Goal: Transaction & Acquisition: Subscribe to service/newsletter

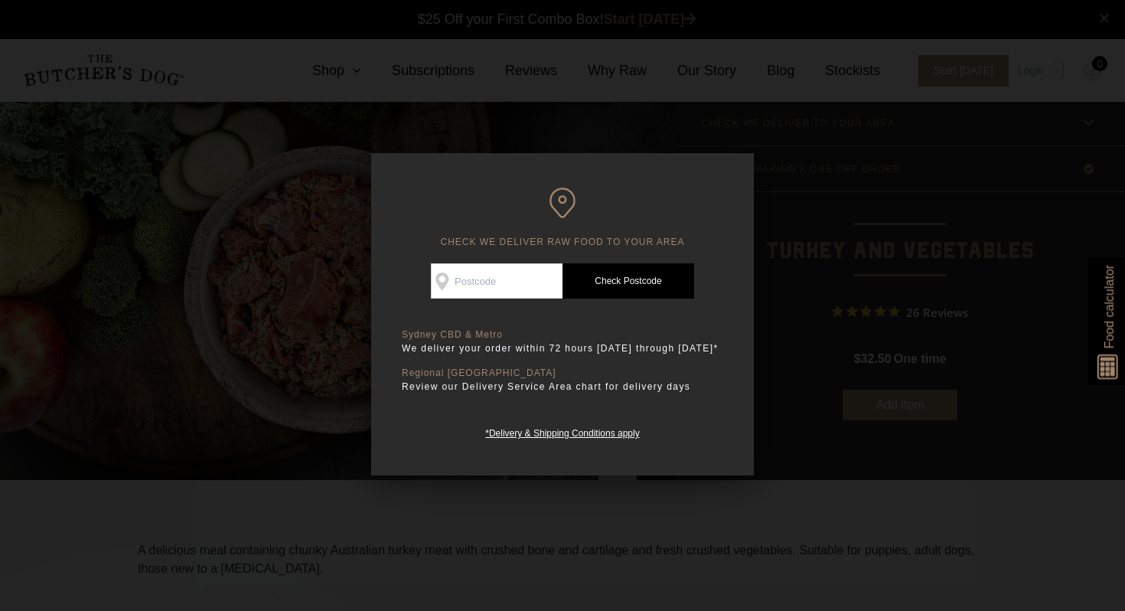
click at [460, 271] on input "Check Availability At" at bounding box center [497, 280] width 132 height 35
type input "2226"
click at [597, 279] on link "Check Postcode" at bounding box center [628, 280] width 132 height 35
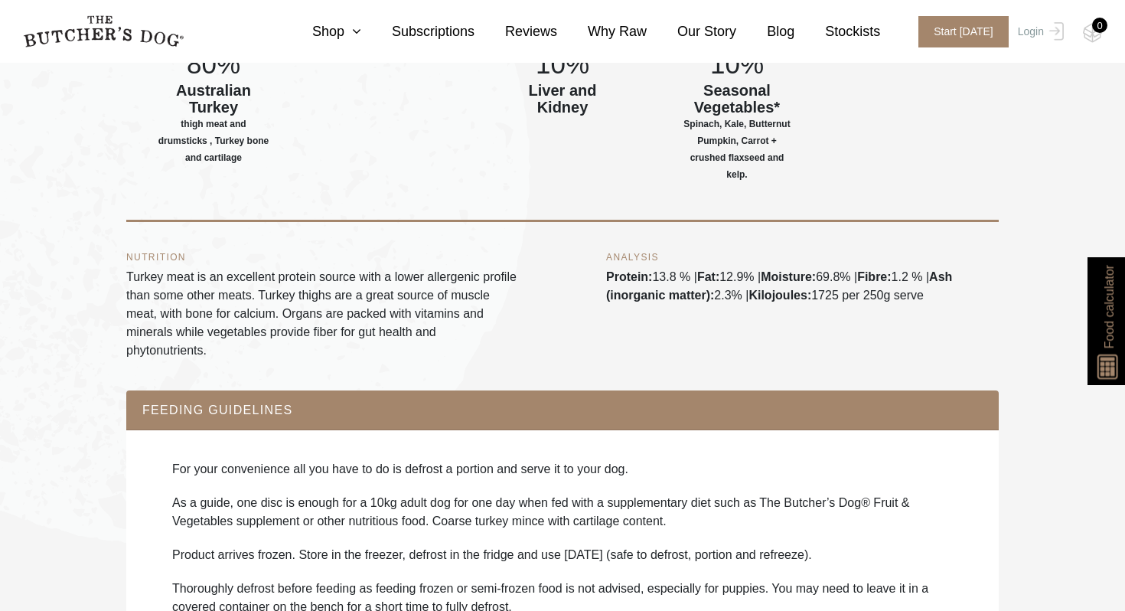
scroll to position [766, 0]
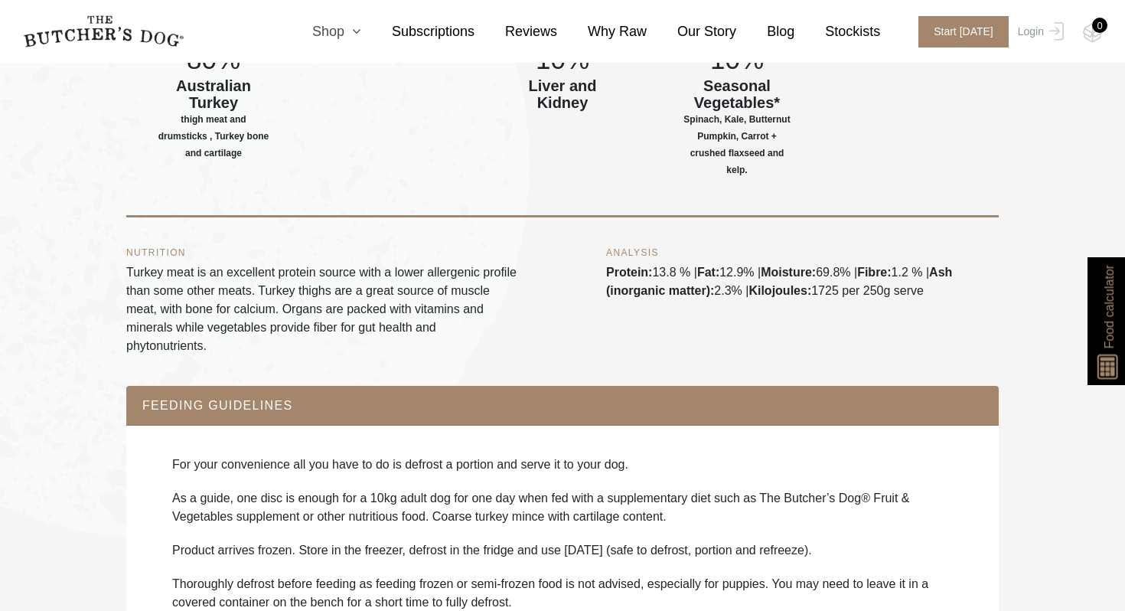
click at [348, 34] on link "Shop" at bounding box center [322, 31] width 80 height 21
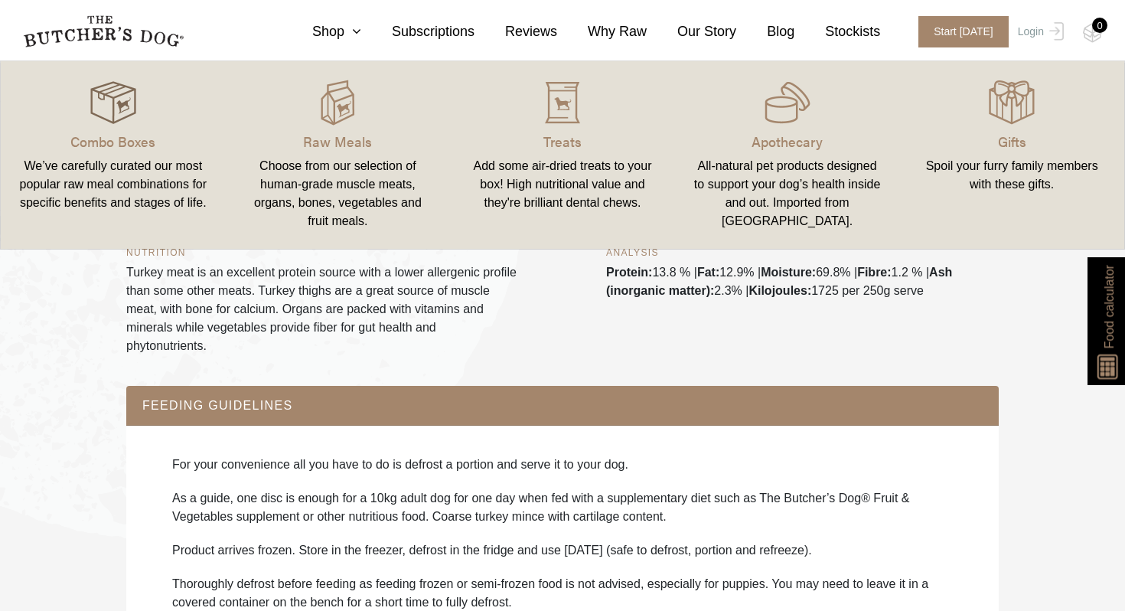
click at [94, 99] on img at bounding box center [113, 103] width 46 height 46
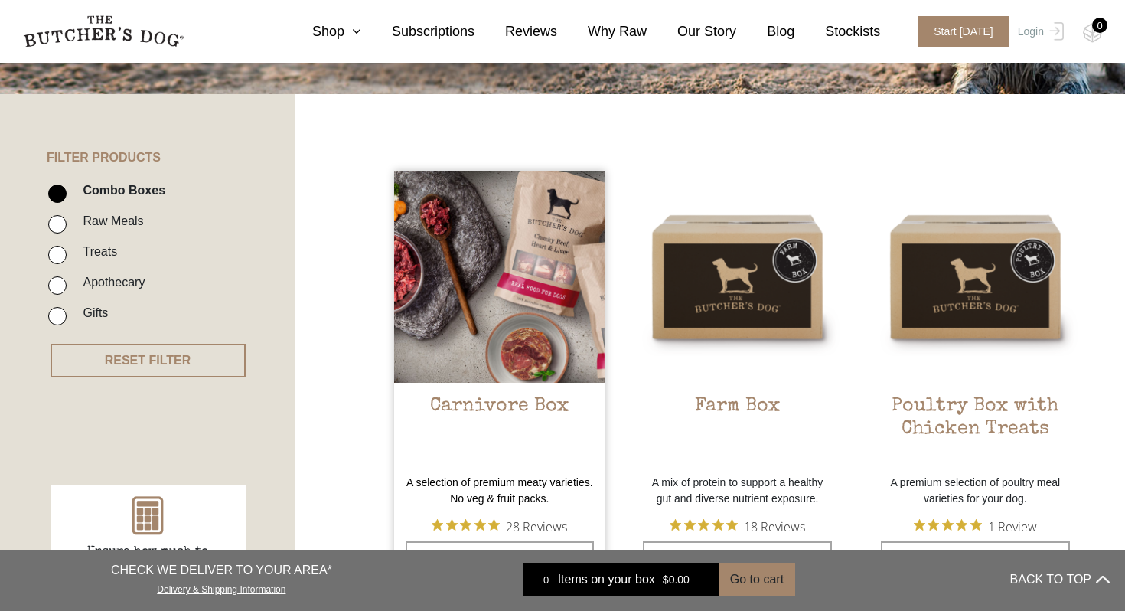
scroll to position [311, 0]
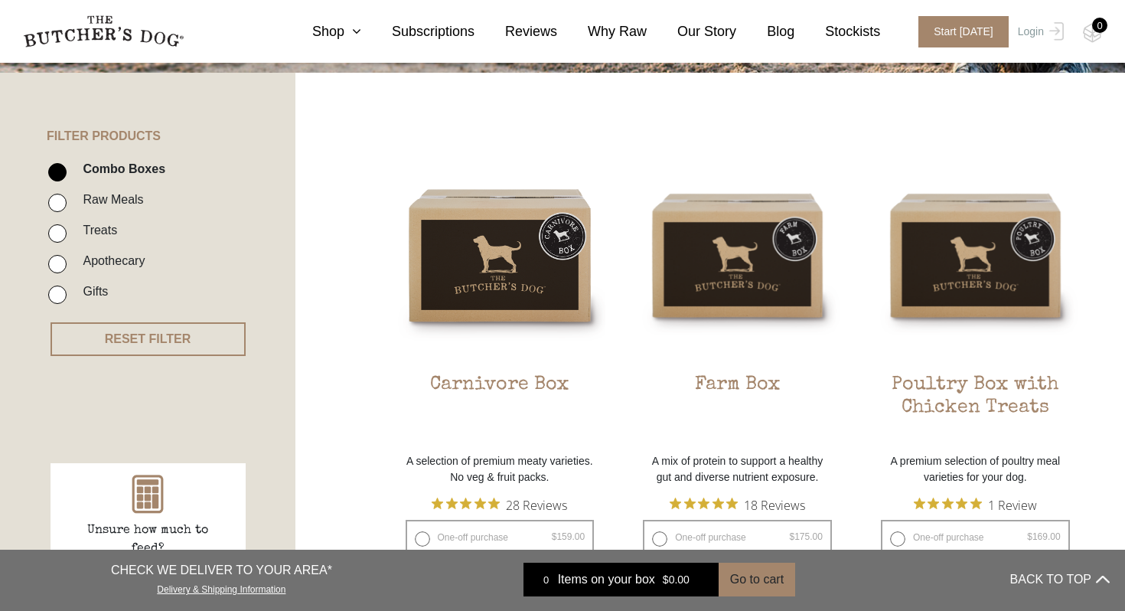
click at [109, 211] on li "Raw Meals" at bounding box center [170, 204] width 245 height 31
click at [107, 199] on label "Raw Meals" at bounding box center [109, 199] width 68 height 21
click at [67, 199] on input "Raw Meals" at bounding box center [57, 203] width 18 height 18
checkbox input "true"
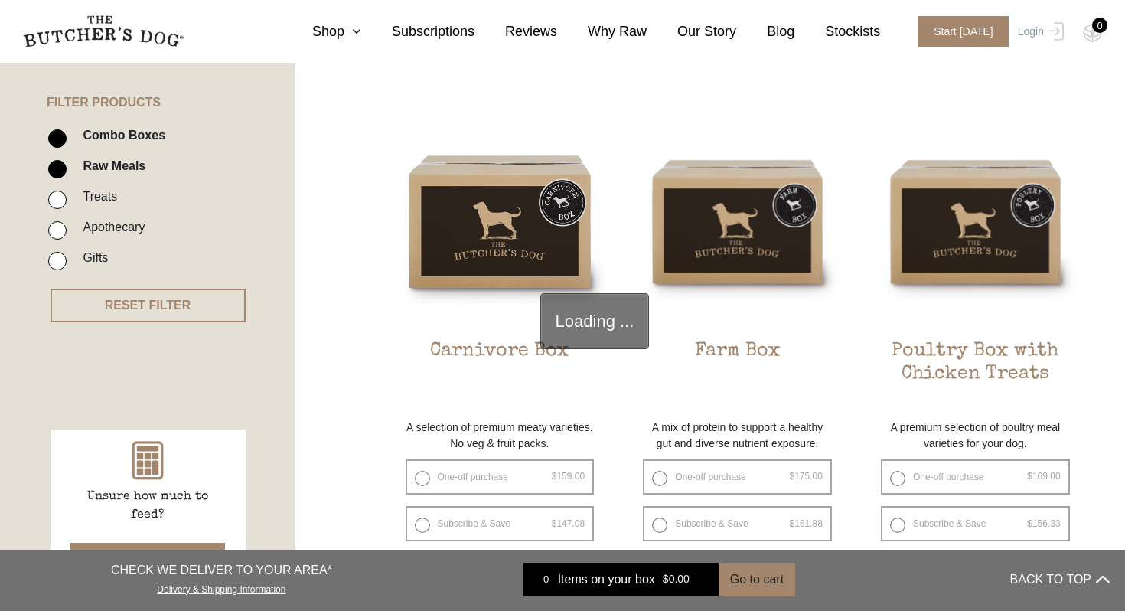
scroll to position [346, 0]
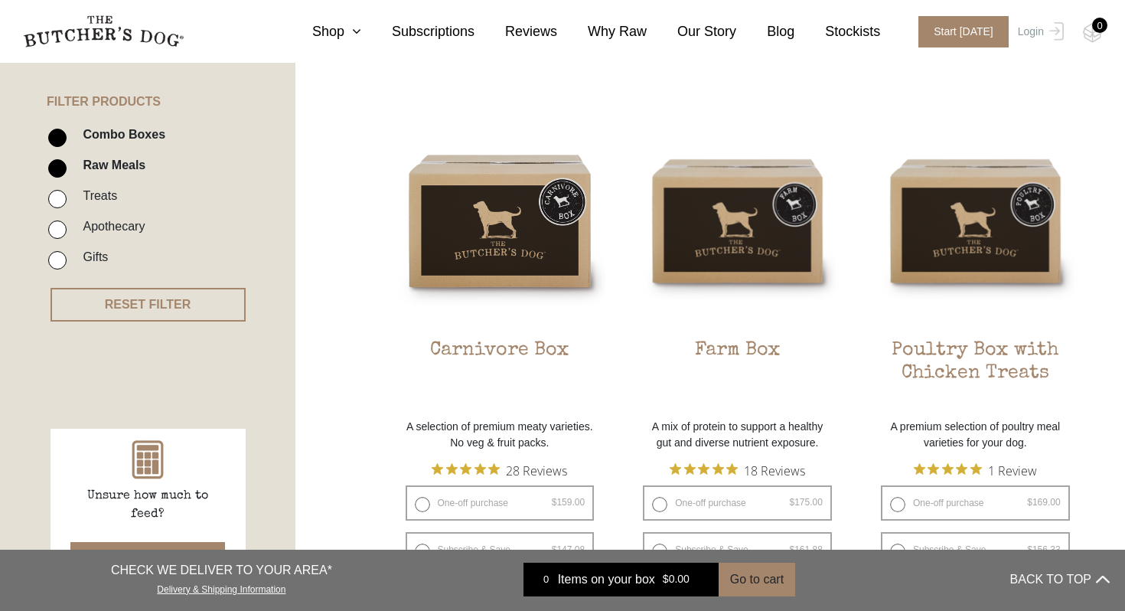
click at [116, 129] on label "Combo Boxes" at bounding box center [120, 134] width 90 height 21
click at [67, 129] on input "Combo Boxes" at bounding box center [57, 138] width 18 height 18
checkbox input "false"
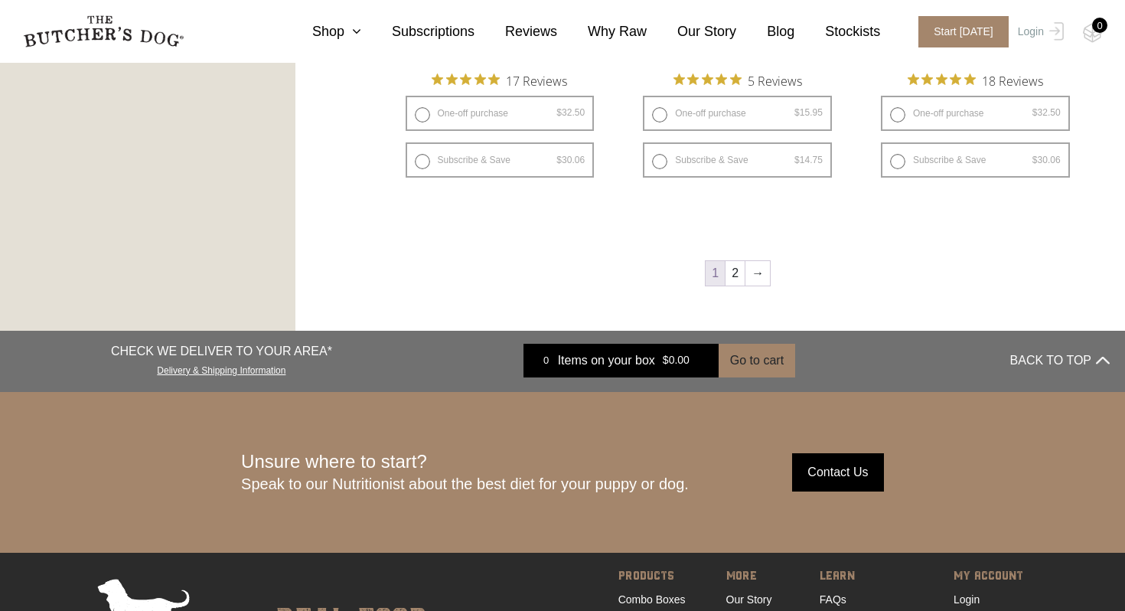
scroll to position [2172, 0]
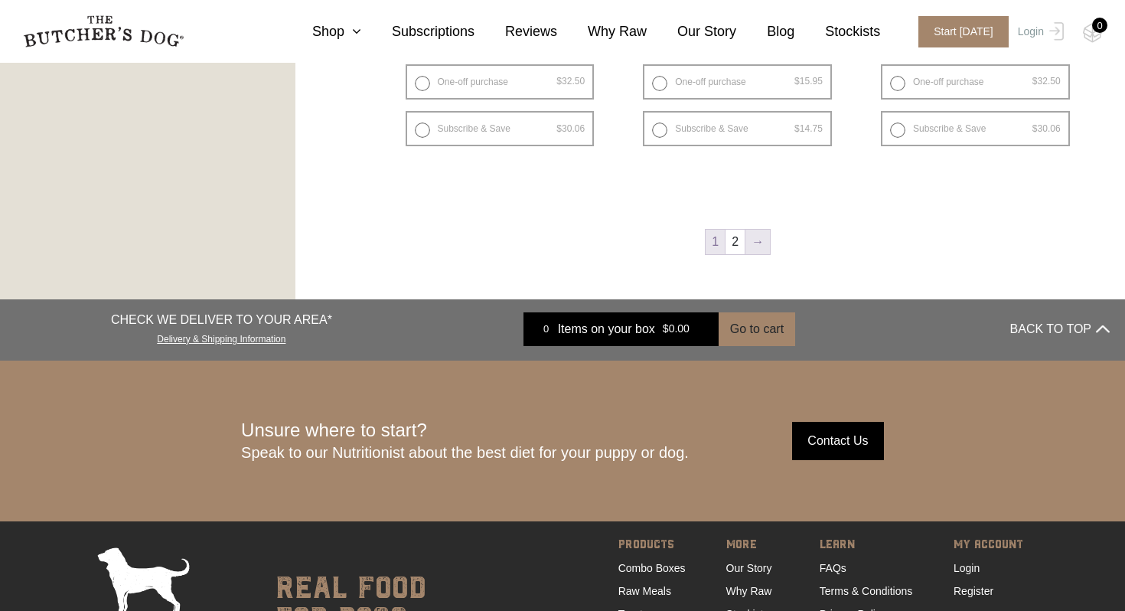
click at [757, 242] on link "→" at bounding box center [757, 242] width 24 height 24
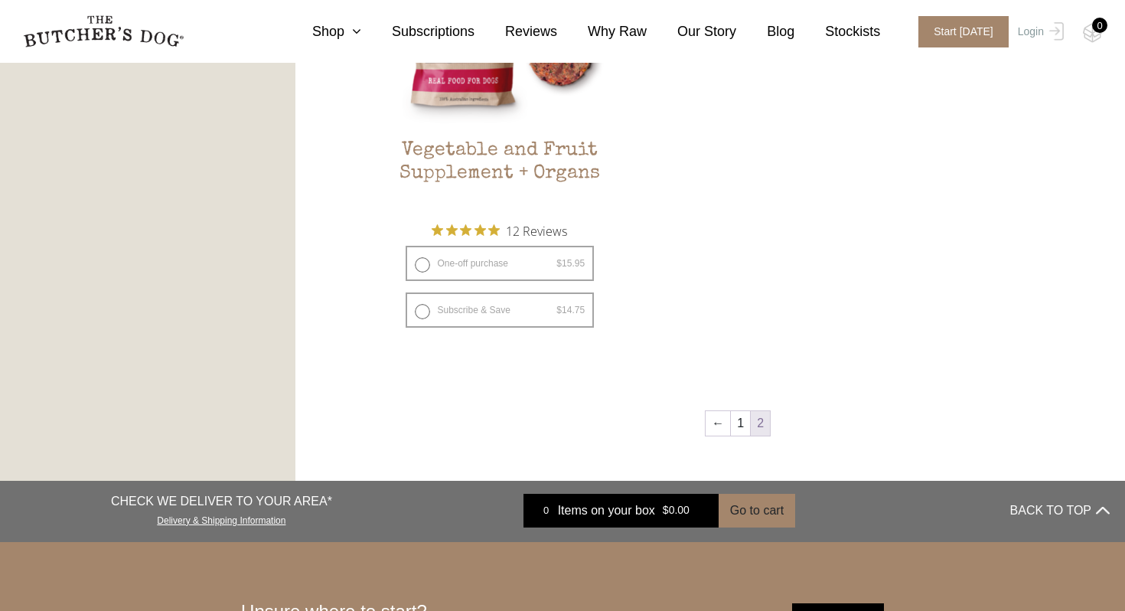
scroll to position [1076, 0]
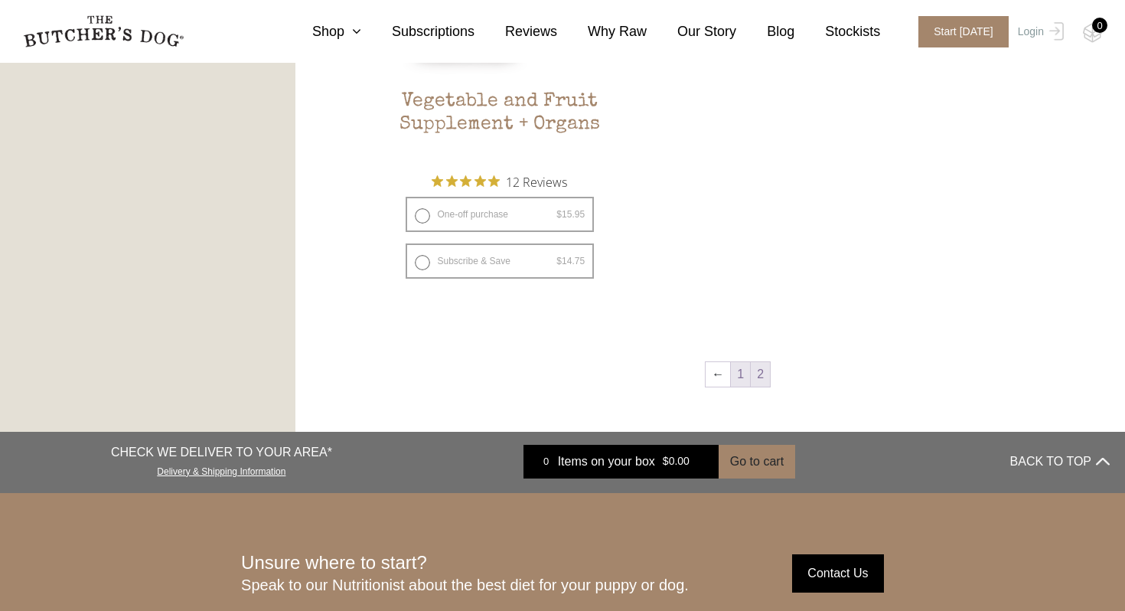
click at [735, 378] on link "1" at bounding box center [740, 374] width 19 height 24
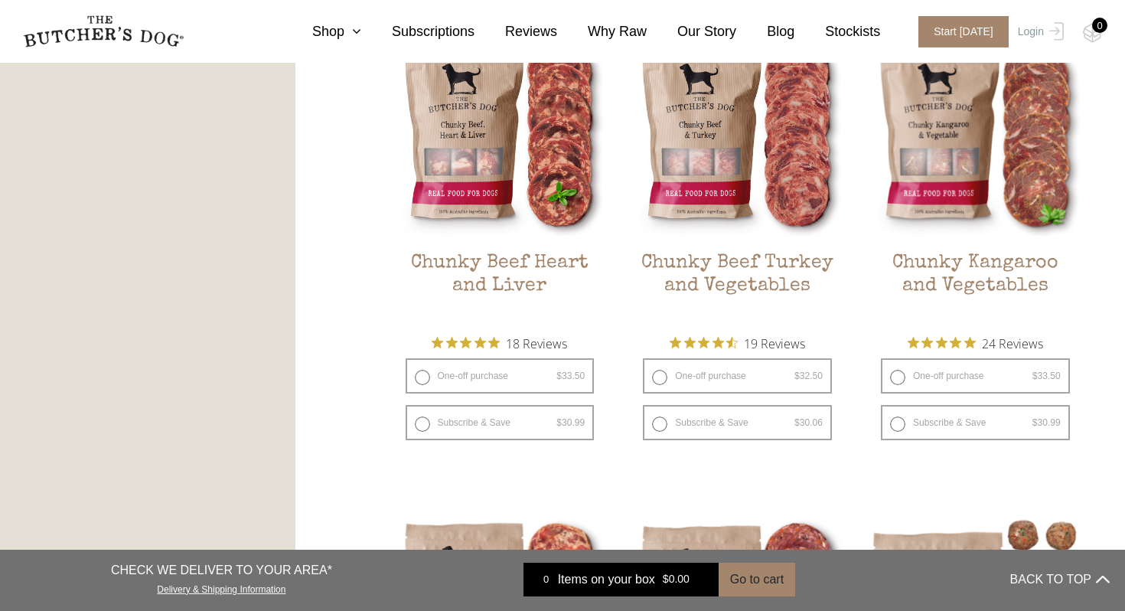
scroll to position [950, 0]
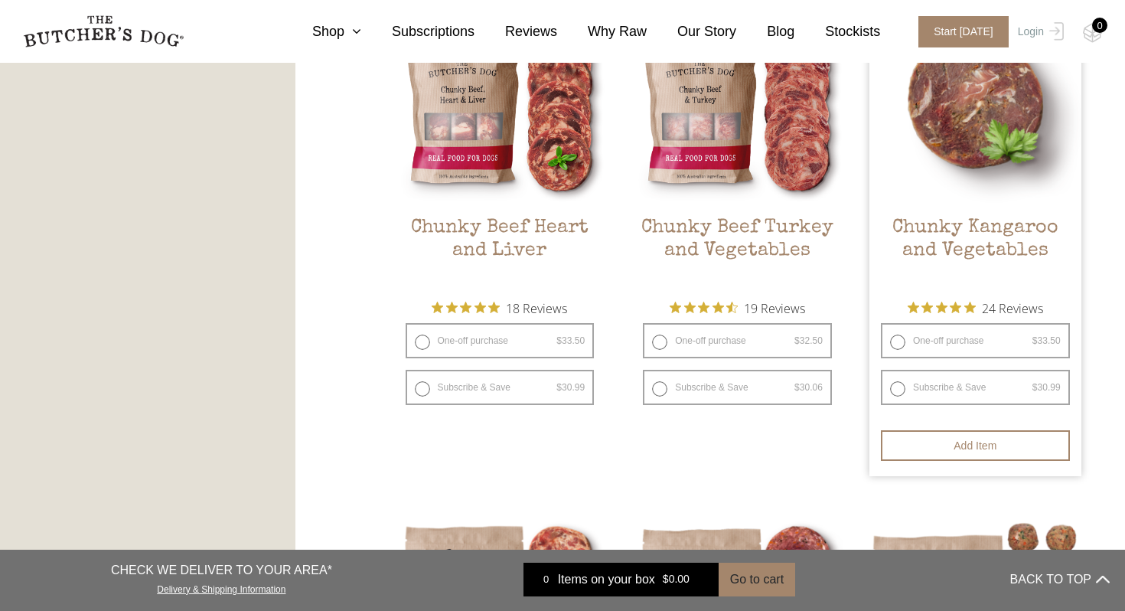
click at [965, 236] on h2 "Chunky Kangaroo and Vegetables" at bounding box center [975, 253] width 212 height 72
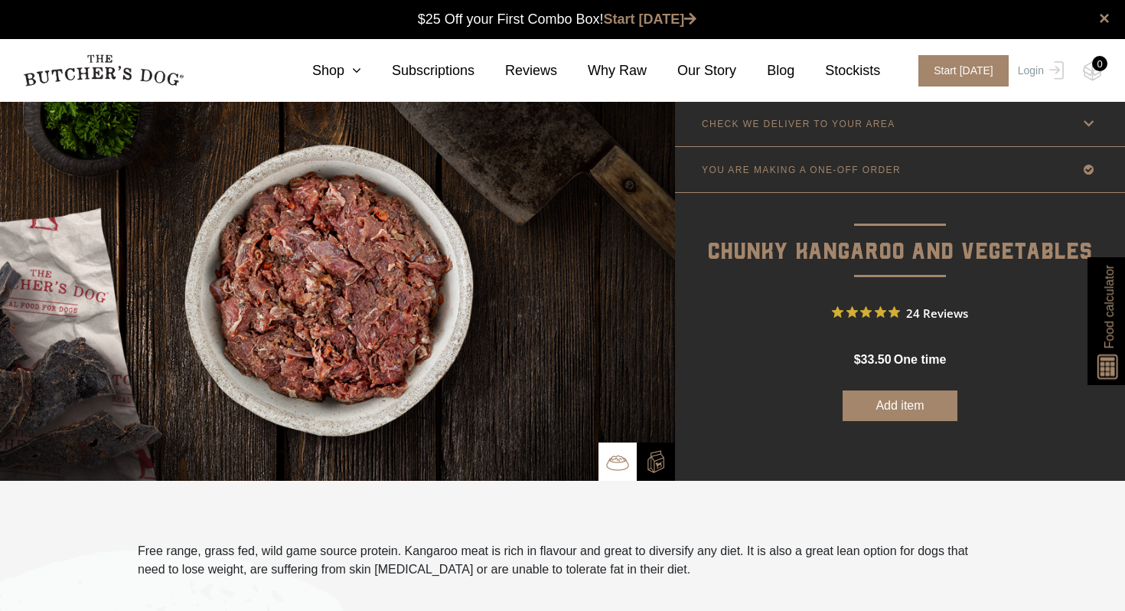
click at [1057, 166] on link "YOU ARE MAKING A ONE-OFF ORDER" at bounding box center [900, 169] width 450 height 45
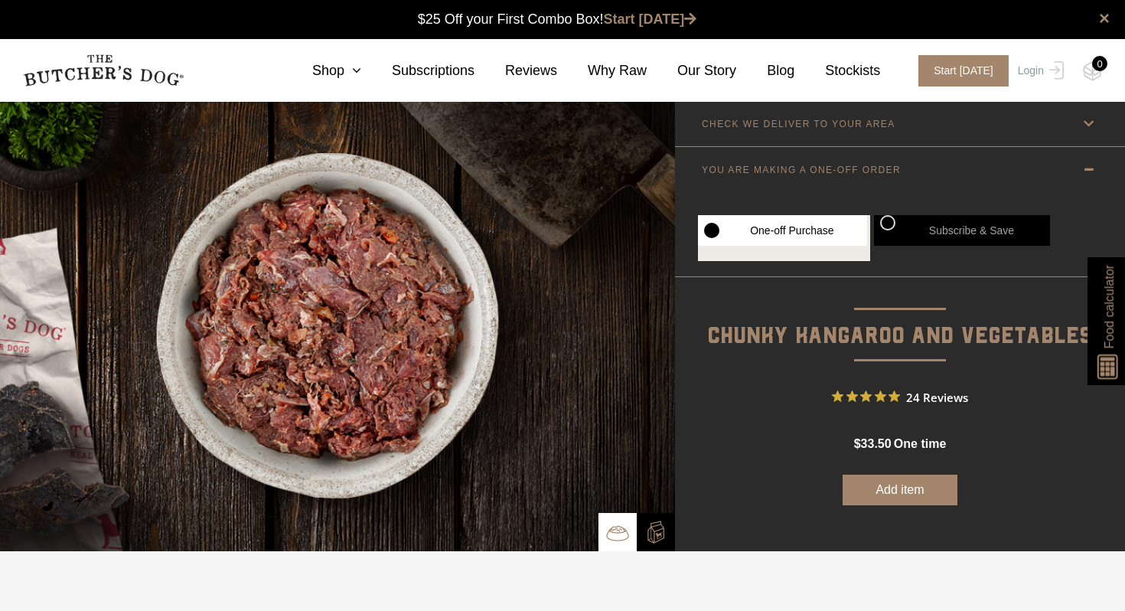
click at [962, 227] on label "Subscribe & Save" at bounding box center [962, 230] width 176 height 31
radio input "true"
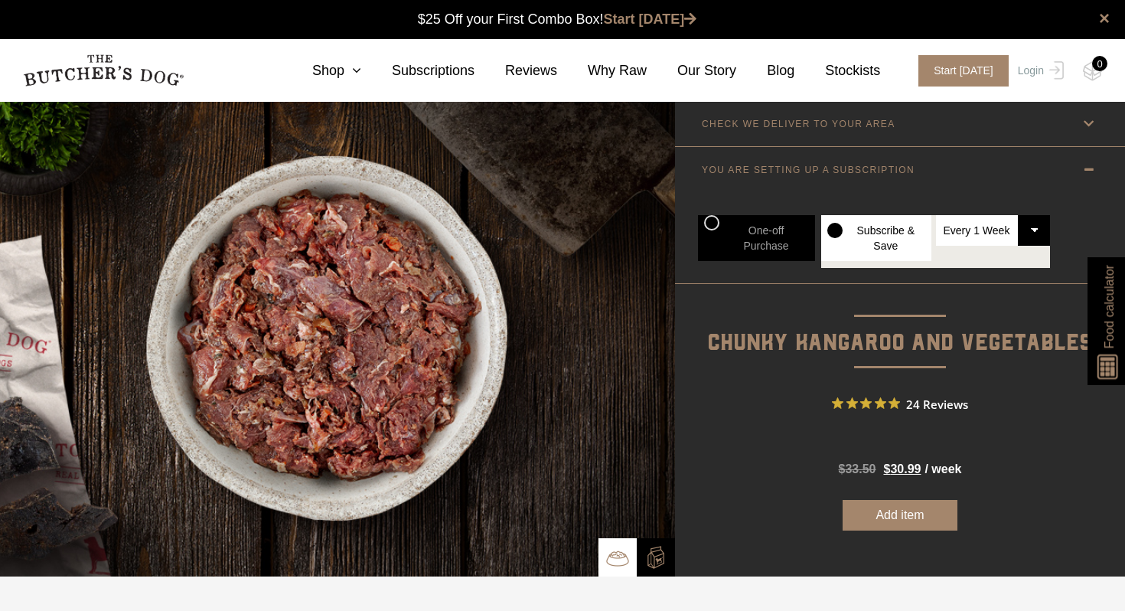
click at [1029, 227] on select "Every 1 Week Every 2 Weeks Every 3 Weeks Every 4 Weeks Every 5 Weeks Every 6 We…" at bounding box center [993, 230] width 115 height 31
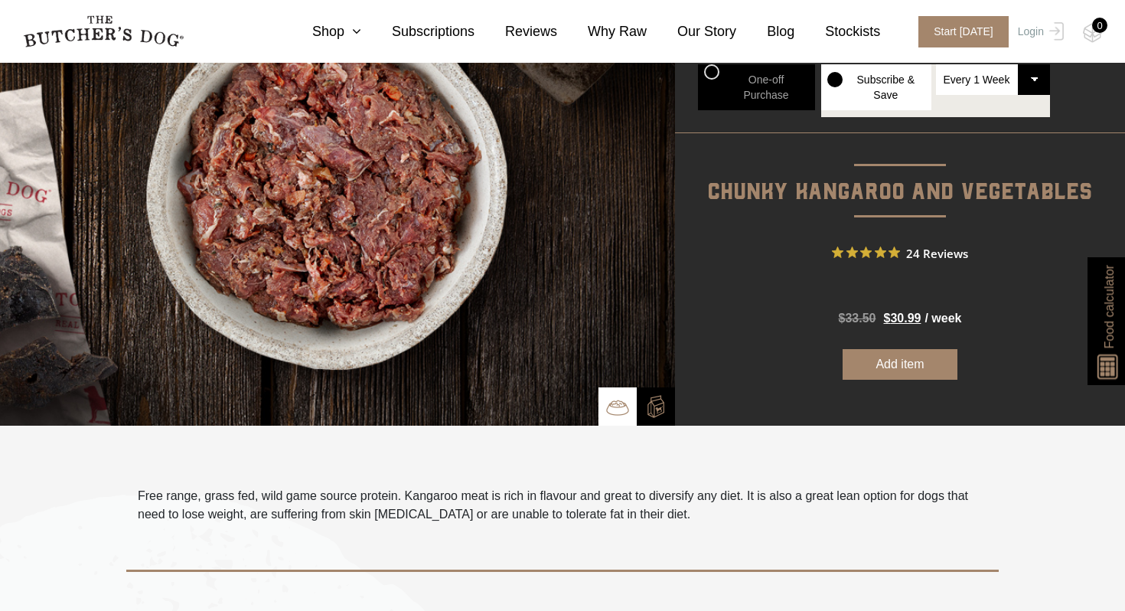
scroll to position [161, 0]
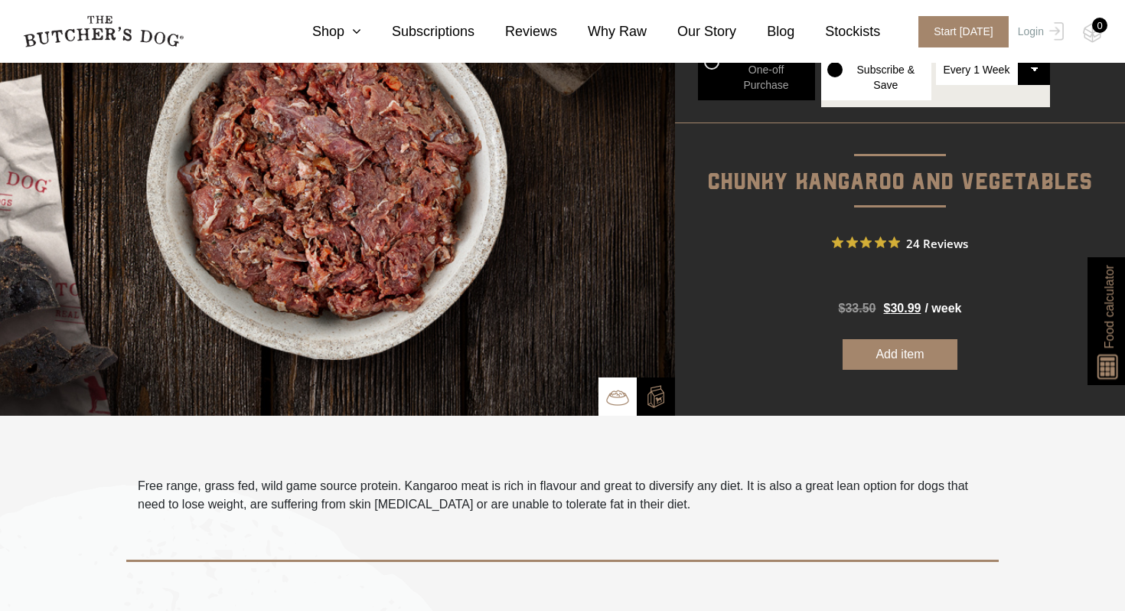
click at [889, 360] on button "Add item" at bounding box center [900, 354] width 115 height 31
click at [656, 394] on img at bounding box center [655, 396] width 23 height 23
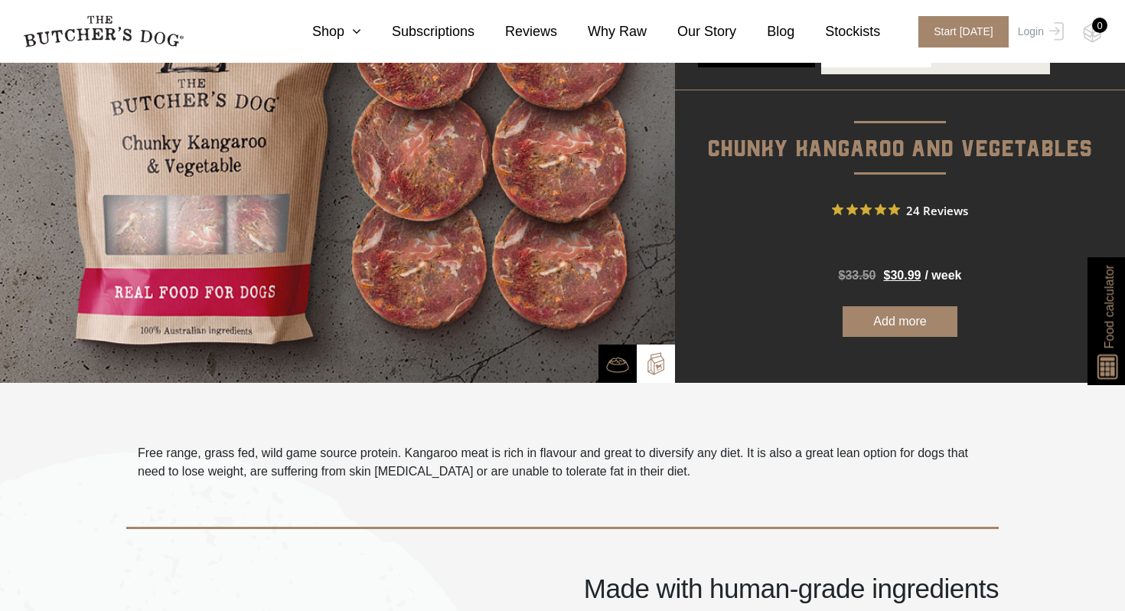
scroll to position [191, 0]
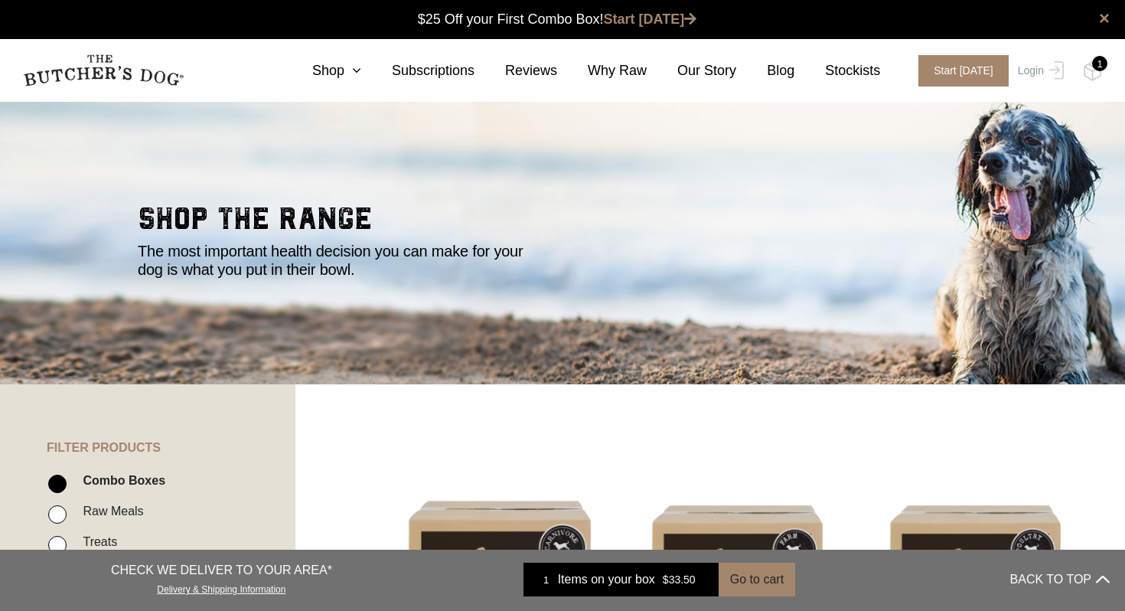
scroll to position [1, 0]
click at [120, 515] on label "Raw Meals" at bounding box center [109, 511] width 68 height 21
click at [67, 515] on input "Raw Meals" at bounding box center [57, 514] width 18 height 18
checkbox input "true"
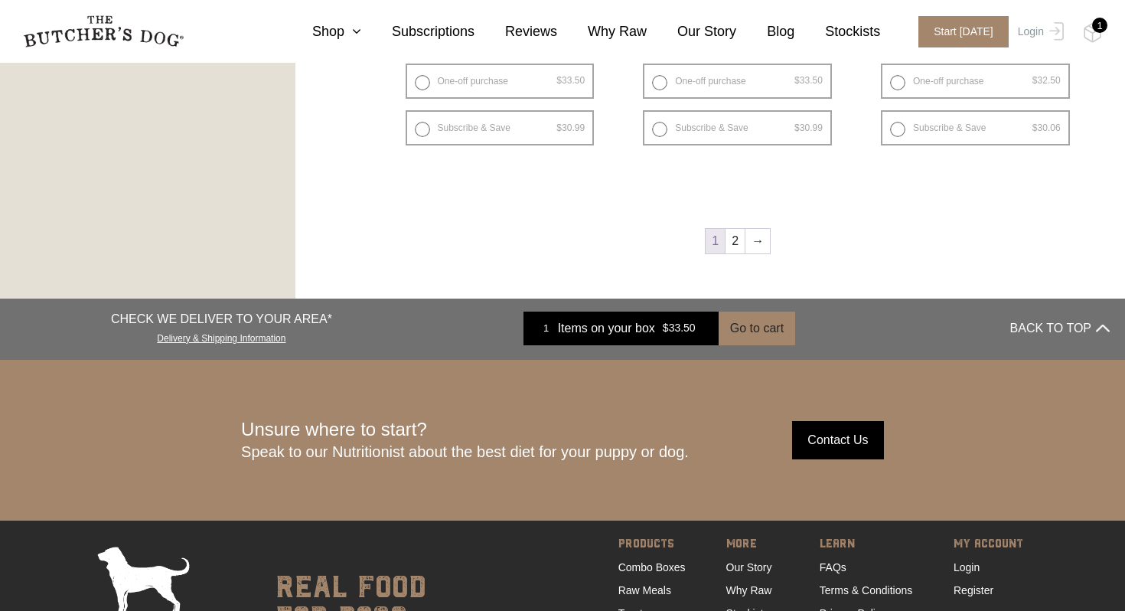
scroll to position [2245, 0]
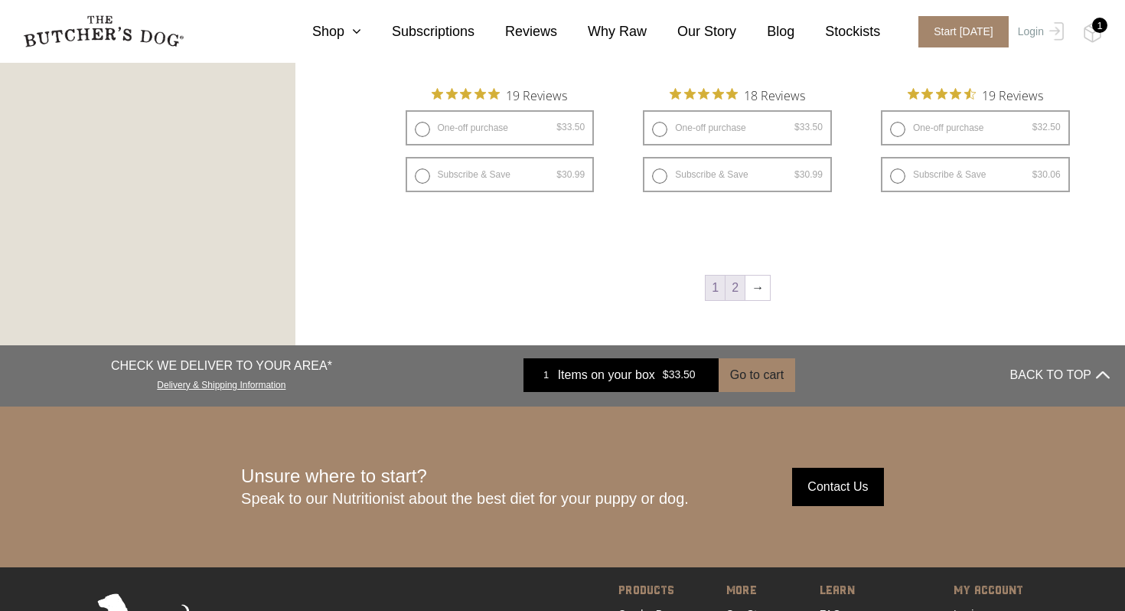
click at [739, 279] on link "2" at bounding box center [735, 288] width 19 height 24
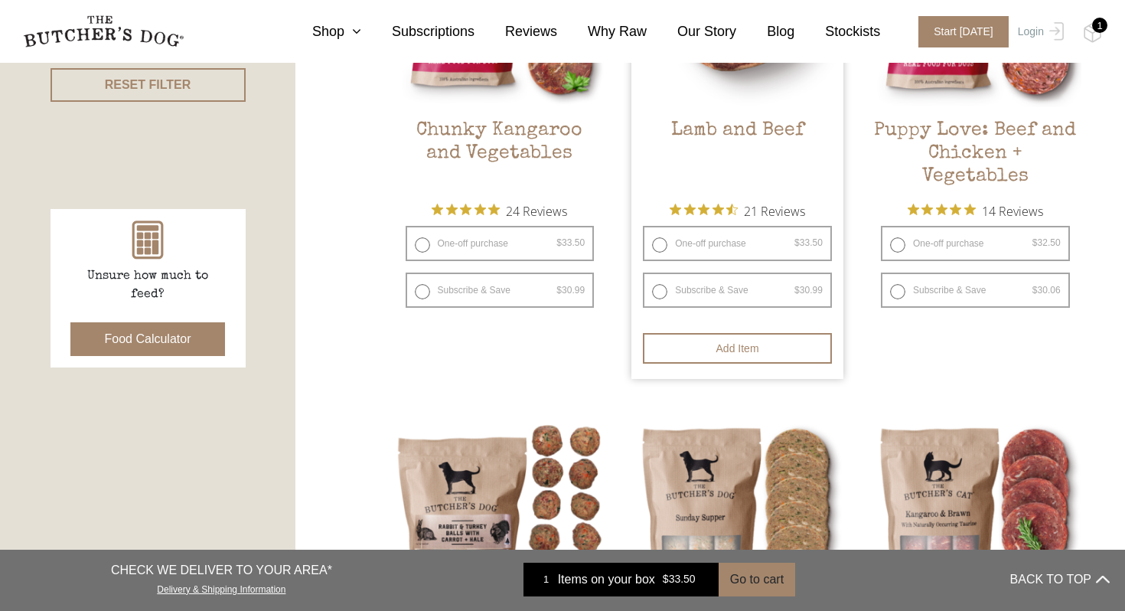
scroll to position [584, 0]
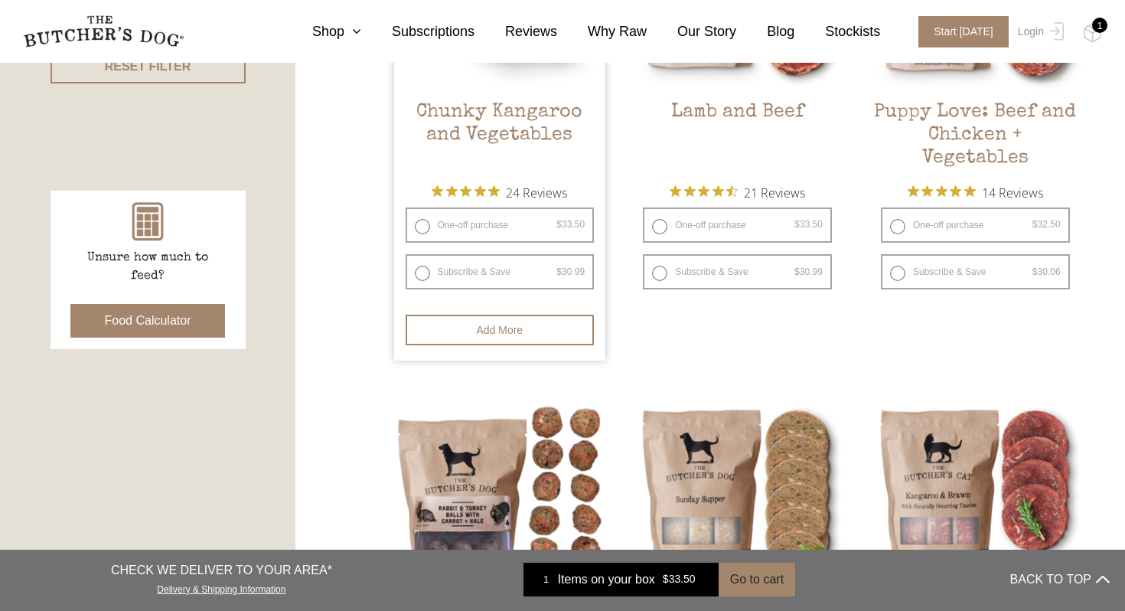
click at [475, 282] on label "Subscribe & Save $ 33.50 Original price was: $33.50. $ 30.99 Current price is: …" at bounding box center [500, 271] width 189 height 35
radio input "true"
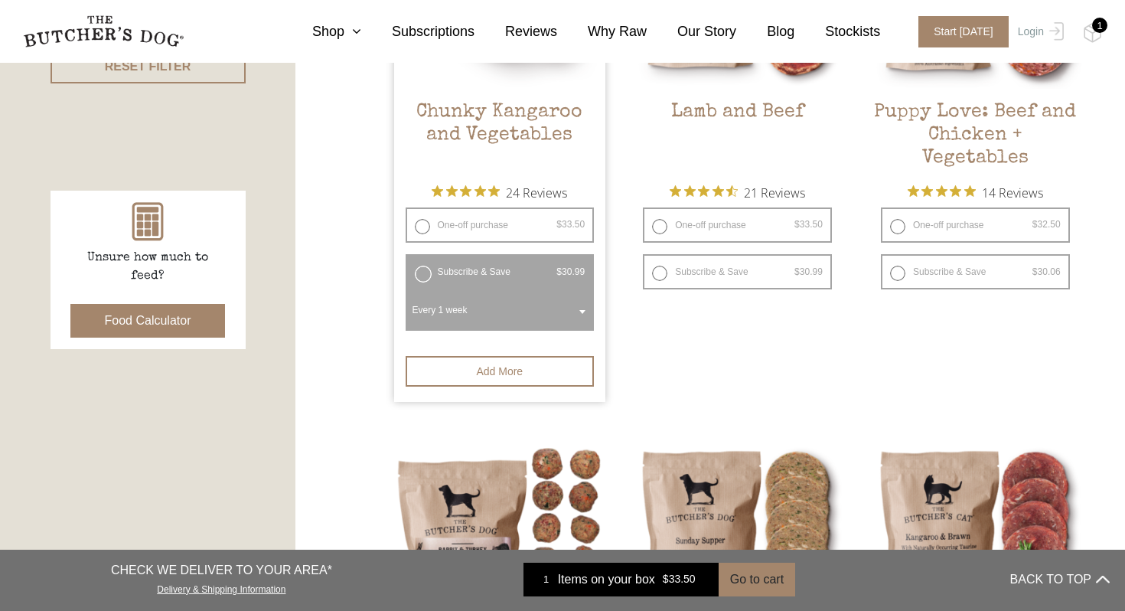
click at [578, 307] on span at bounding box center [582, 311] width 15 height 35
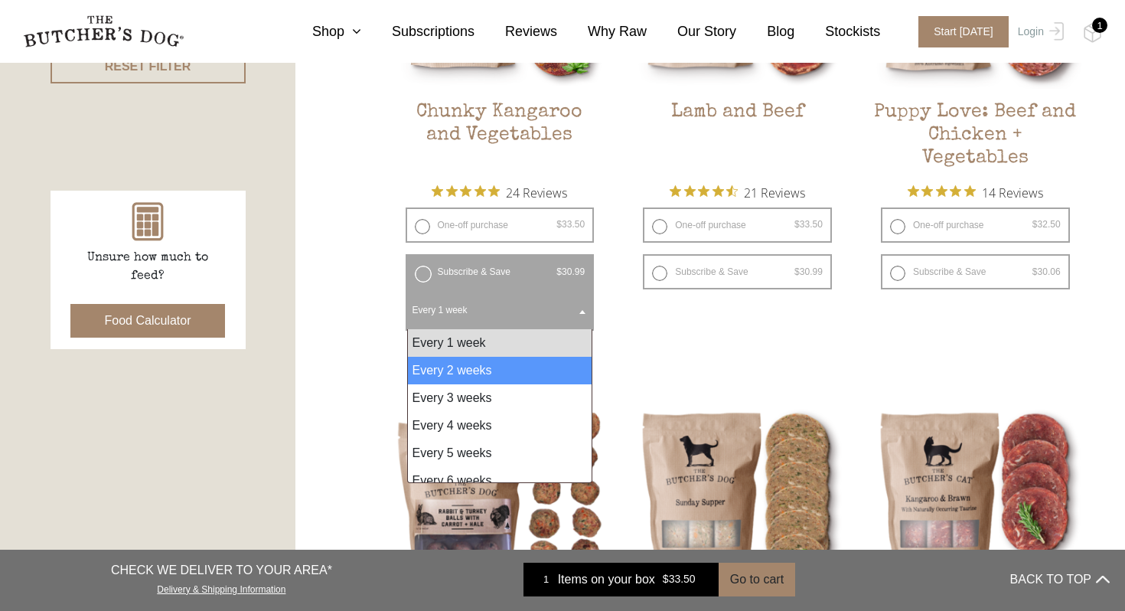
select select "2_week"
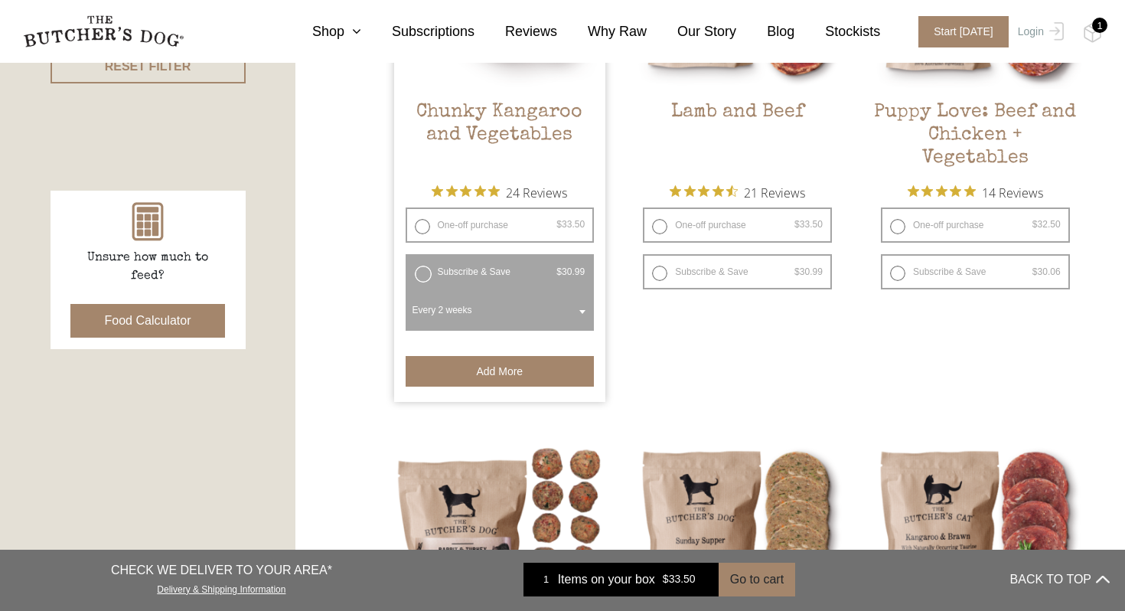
click at [506, 374] on button "Add more" at bounding box center [500, 371] width 189 height 31
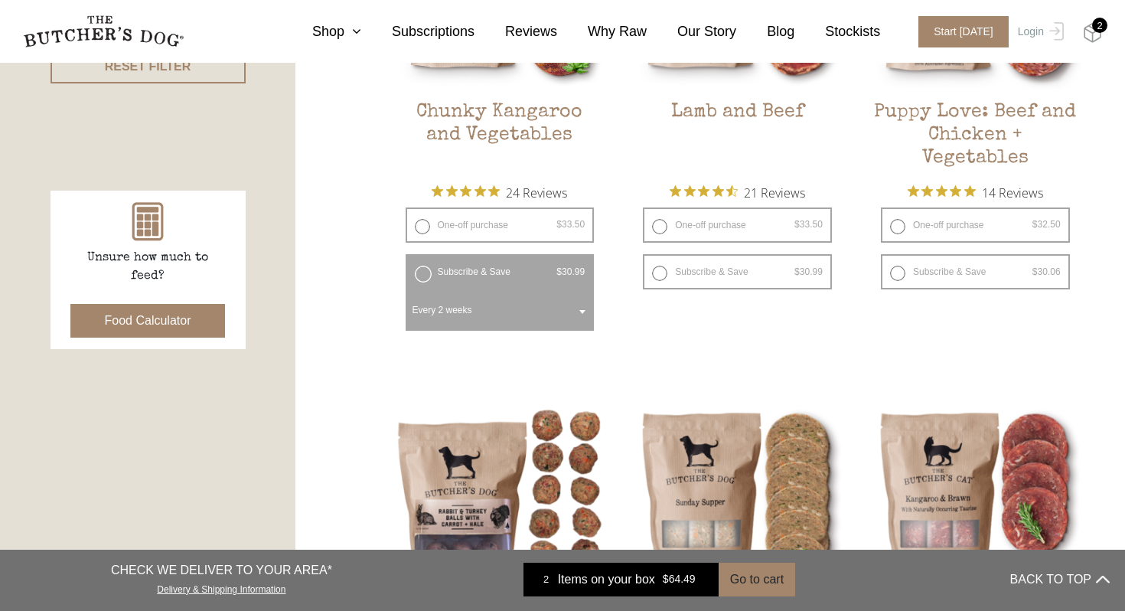
click at [1090, 26] on img at bounding box center [1092, 33] width 19 height 20
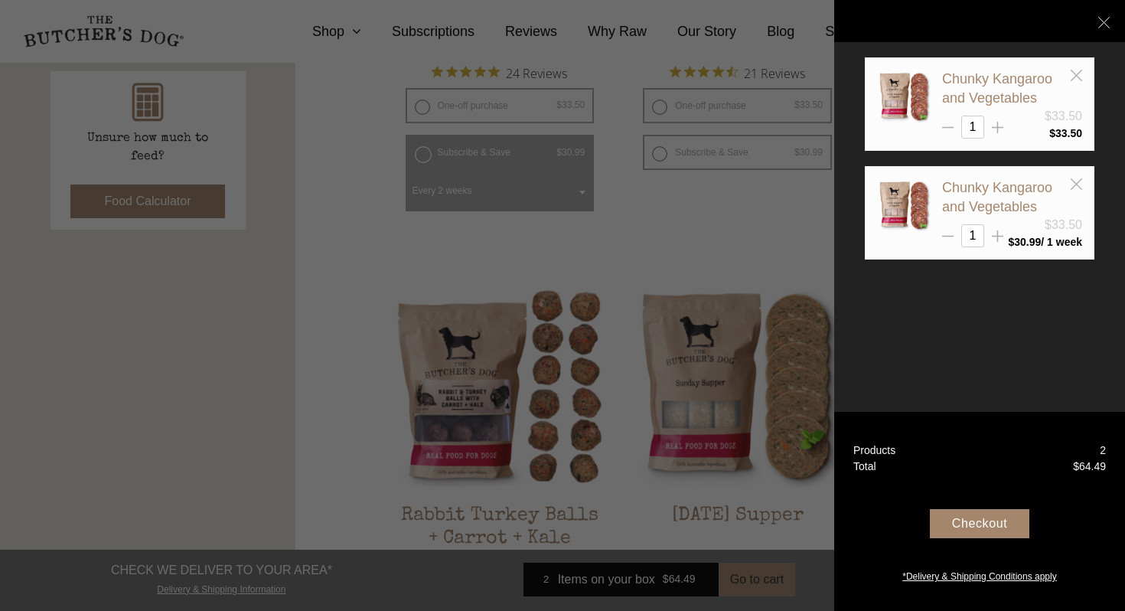
scroll to position [712, 0]
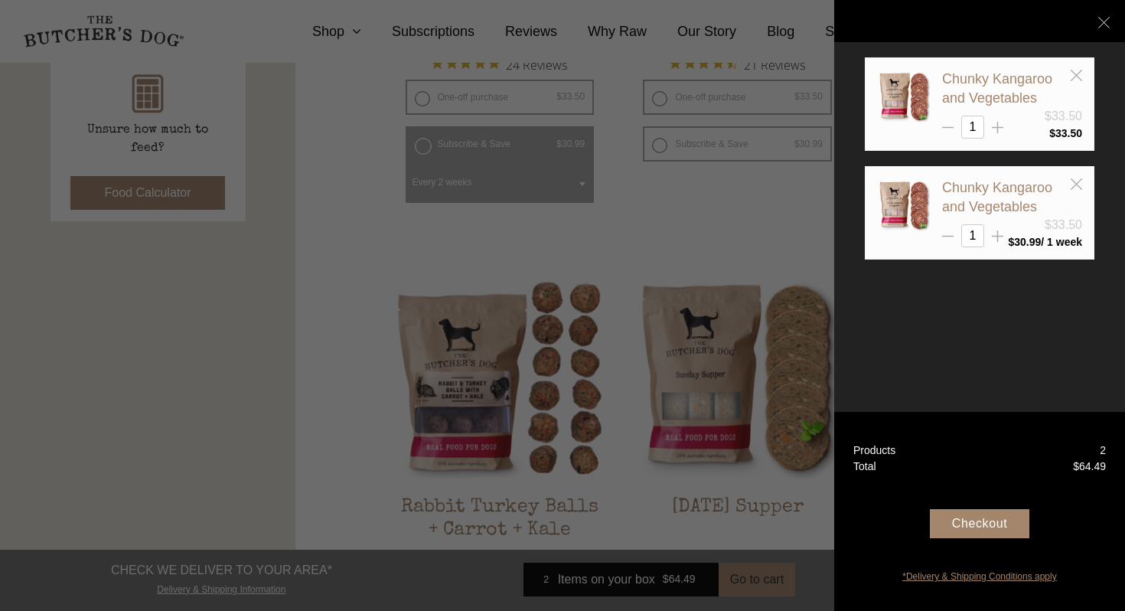
click at [1002, 574] on link "*Delivery & Shipping Conditions apply" at bounding box center [979, 575] width 291 height 18
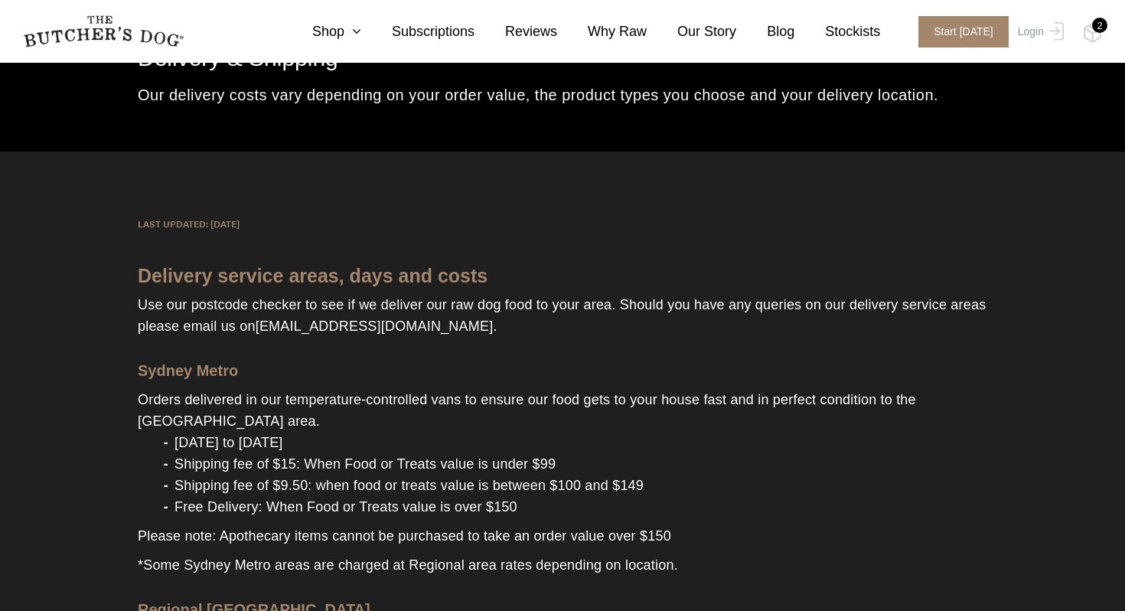
scroll to position [106, 0]
click at [1099, 27] on div "2" at bounding box center [1099, 25] width 15 height 15
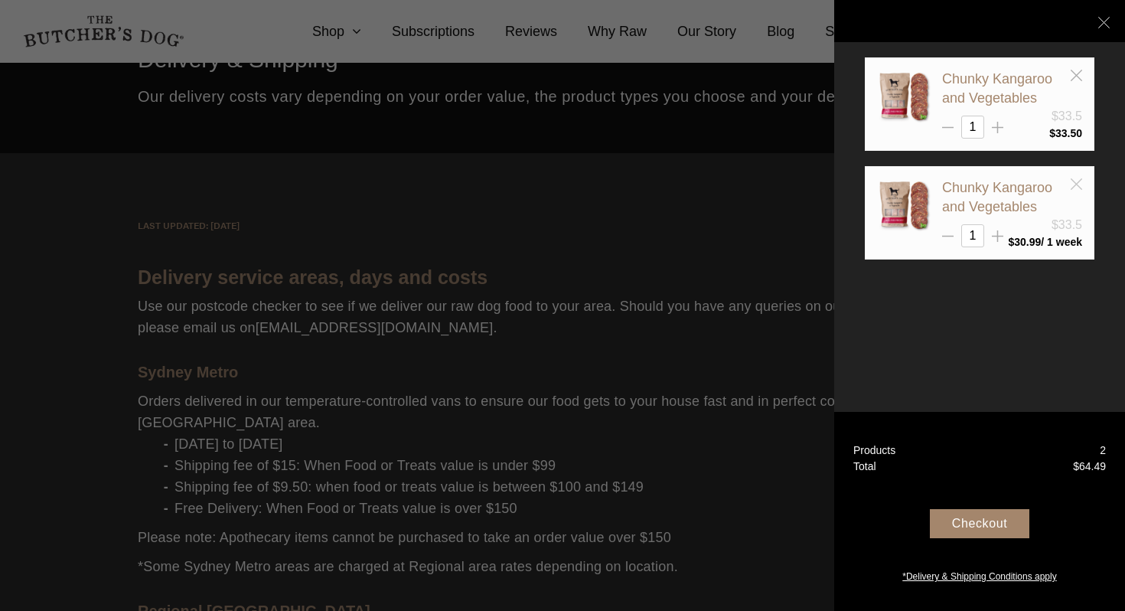
click at [1077, 184] on line at bounding box center [1076, 183] width 11 height 11
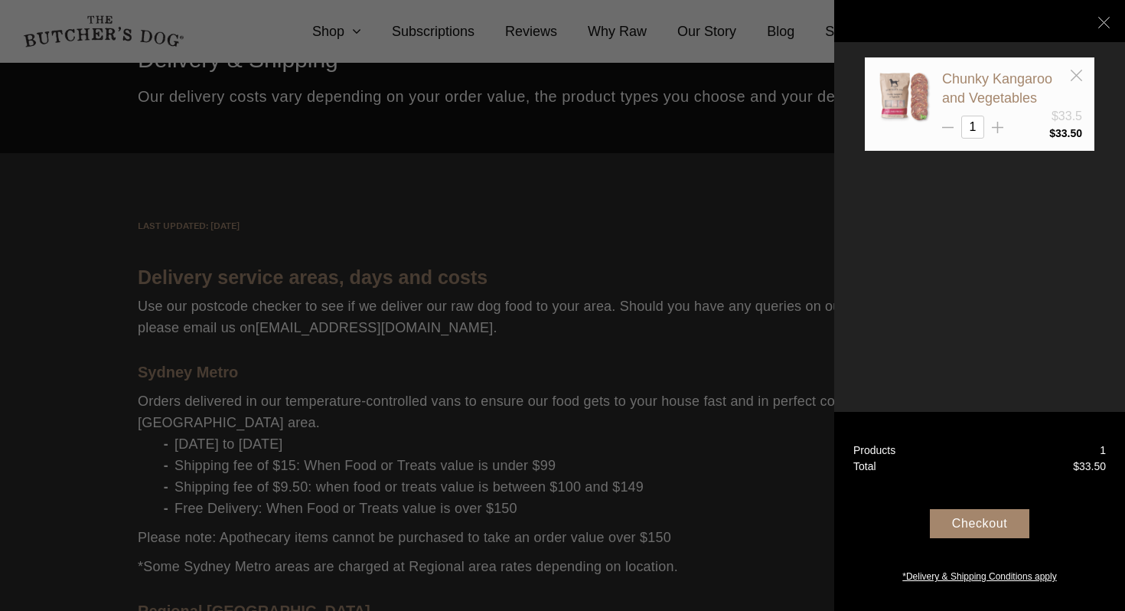
click at [902, 98] on img at bounding box center [904, 97] width 54 height 54
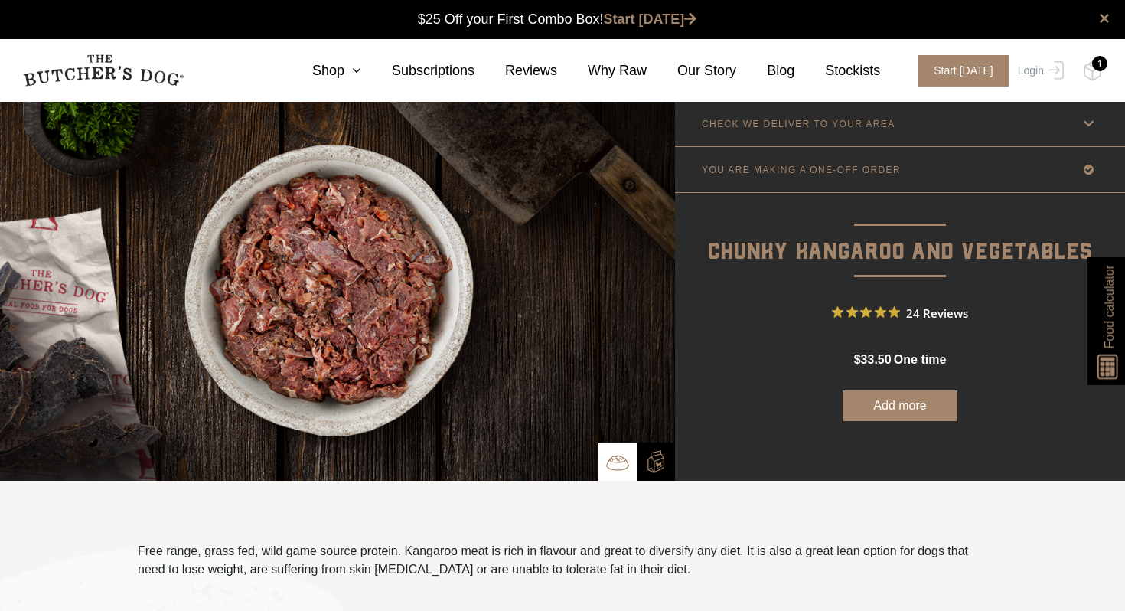
click at [799, 244] on p "Chunky Kangaroo and Vegetables" at bounding box center [900, 231] width 450 height 77
click at [799, 269] on p "Chunky Kangaroo and Vegetables" at bounding box center [900, 231] width 450 height 77
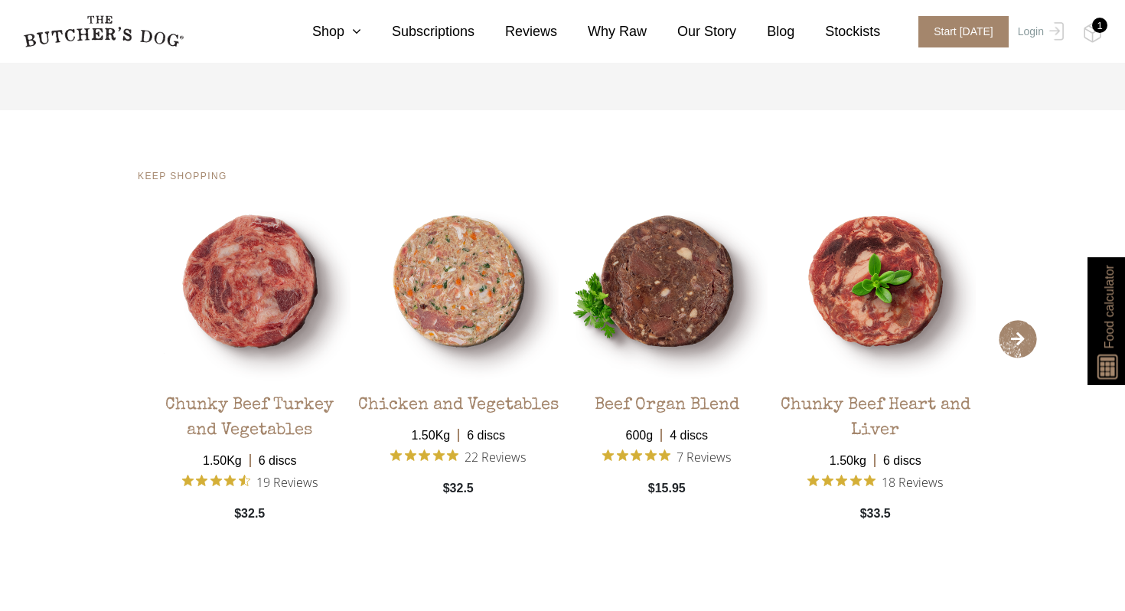
scroll to position [2951, 0]
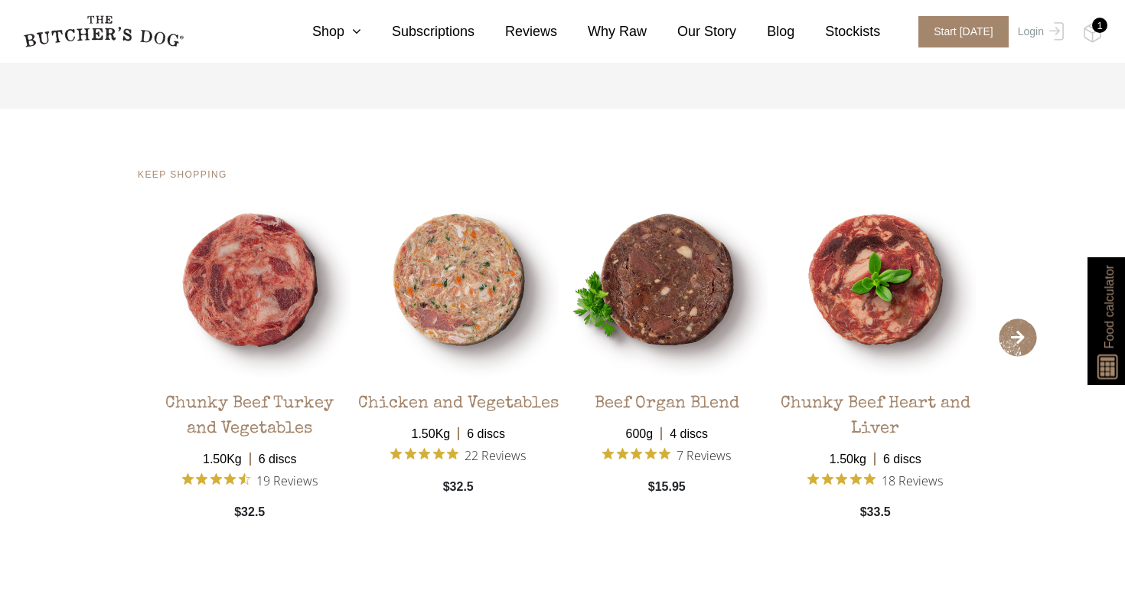
click at [1018, 341] on span "›" at bounding box center [1018, 337] width 38 height 38
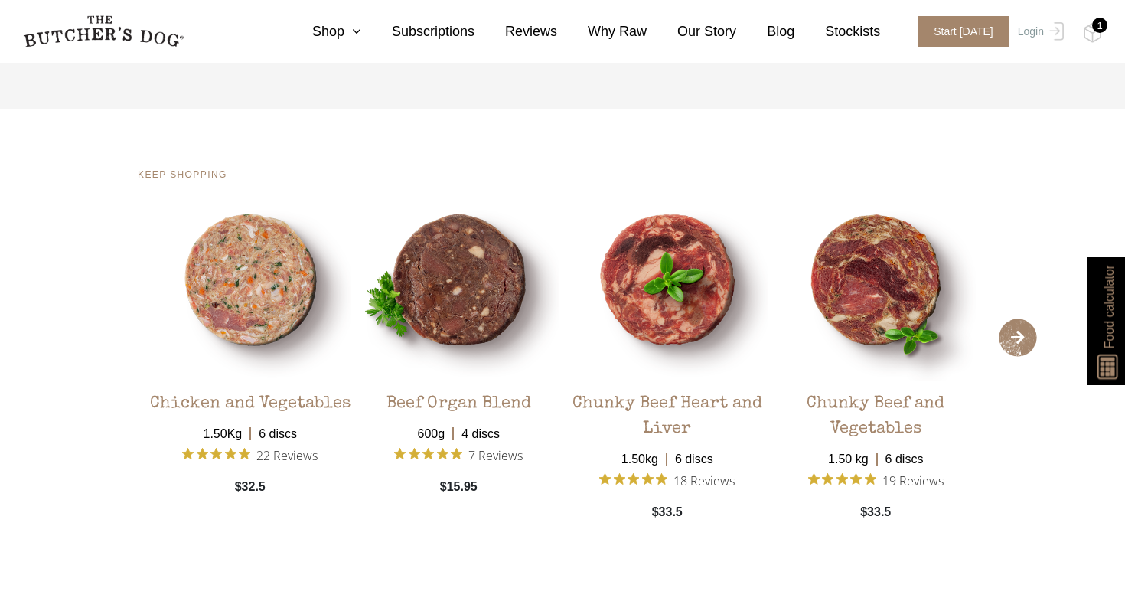
click at [1018, 341] on span "›" at bounding box center [1018, 337] width 38 height 38
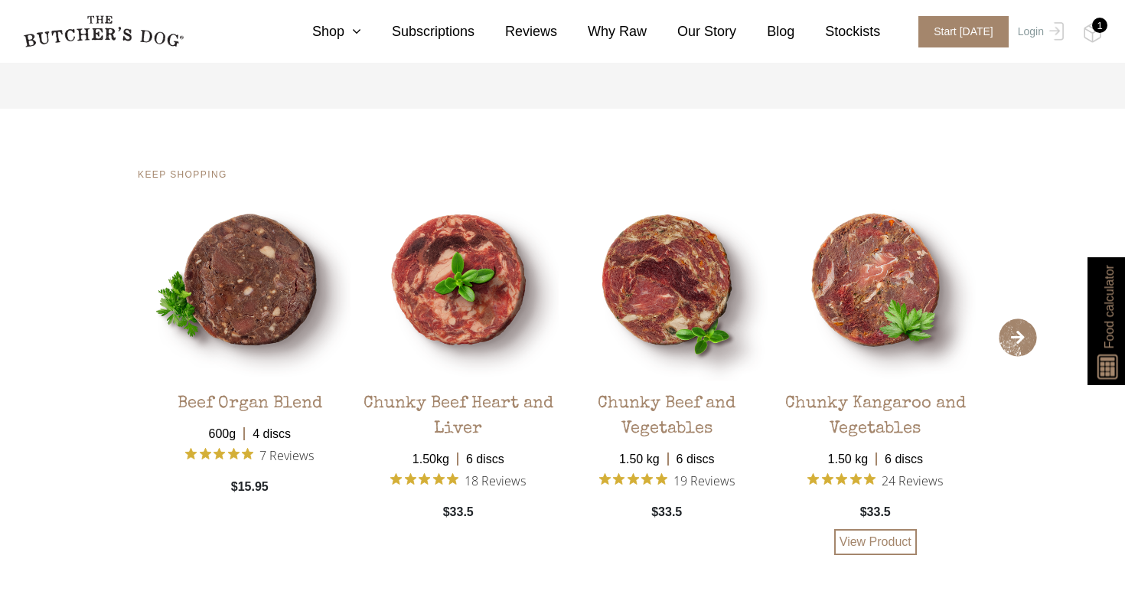
click at [889, 426] on div "Chunky Kangaroo and Vegetables" at bounding box center [875, 411] width 201 height 62
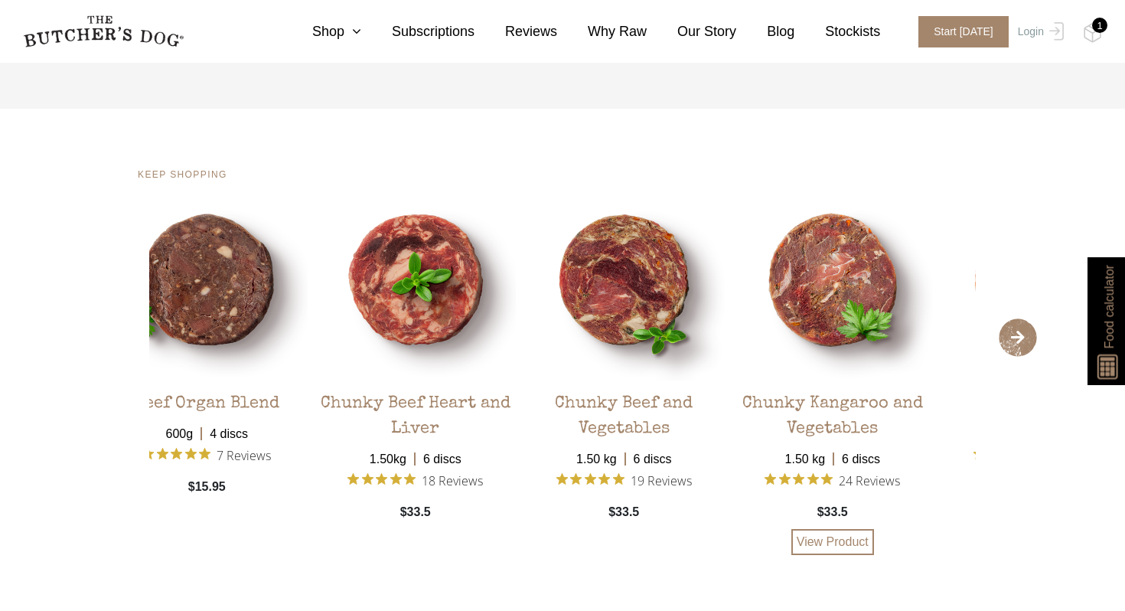
drag, startPoint x: 934, startPoint y: 432, endPoint x: 892, endPoint y: 437, distance: 42.4
click at [892, 437] on div "Chunky Kangaroo and Vegetables" at bounding box center [832, 411] width 201 height 62
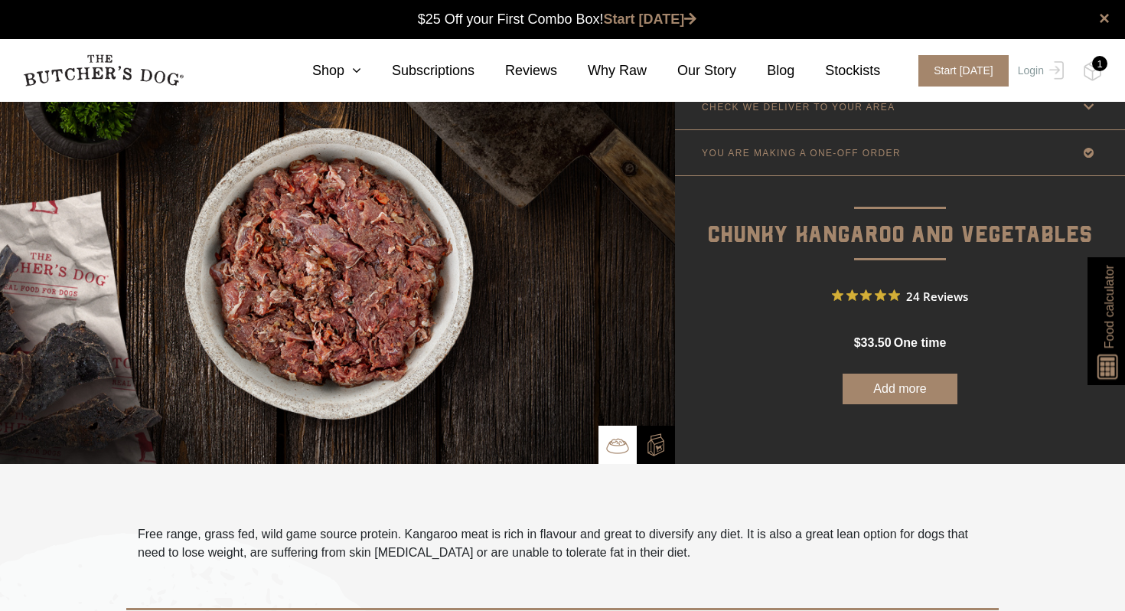
scroll to position [0, 0]
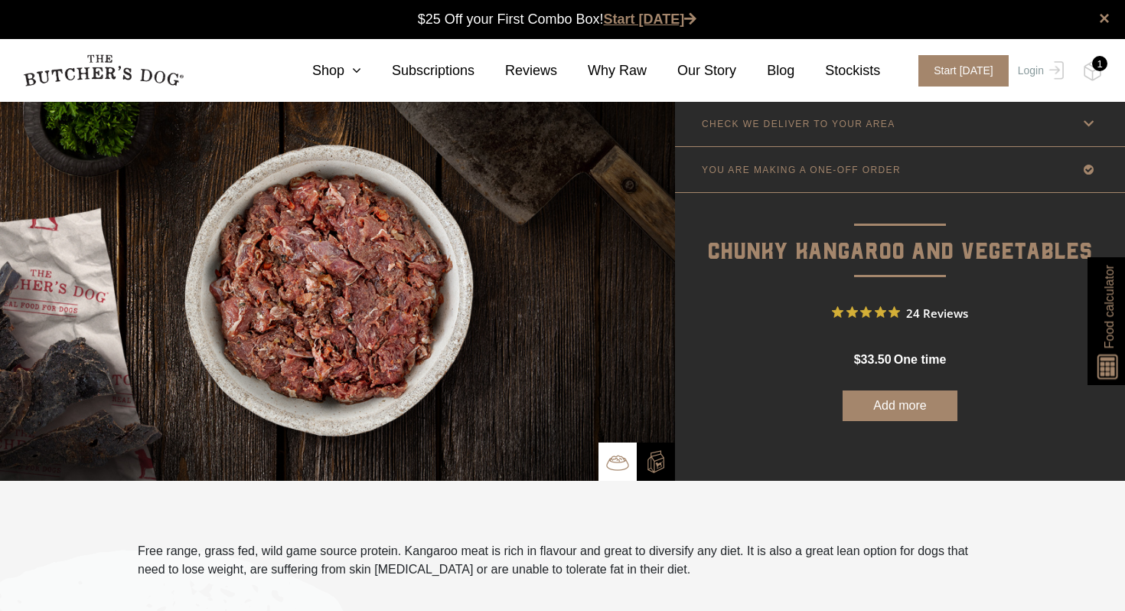
click at [623, 23] on link "Start [DATE]" at bounding box center [650, 18] width 93 height 15
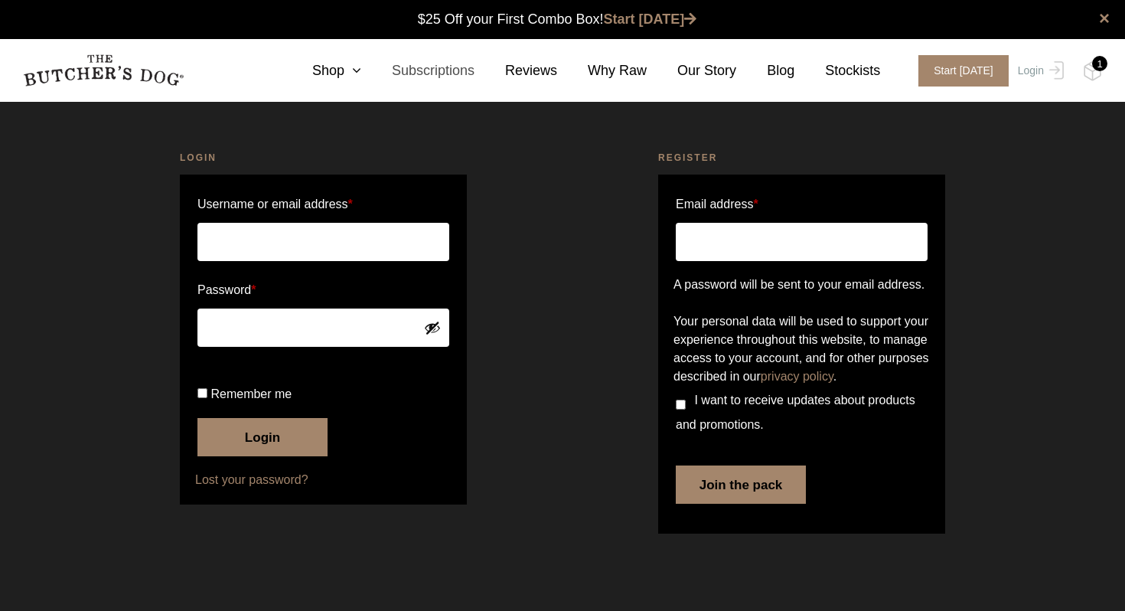
click at [429, 75] on link "Subscriptions" at bounding box center [417, 70] width 113 height 21
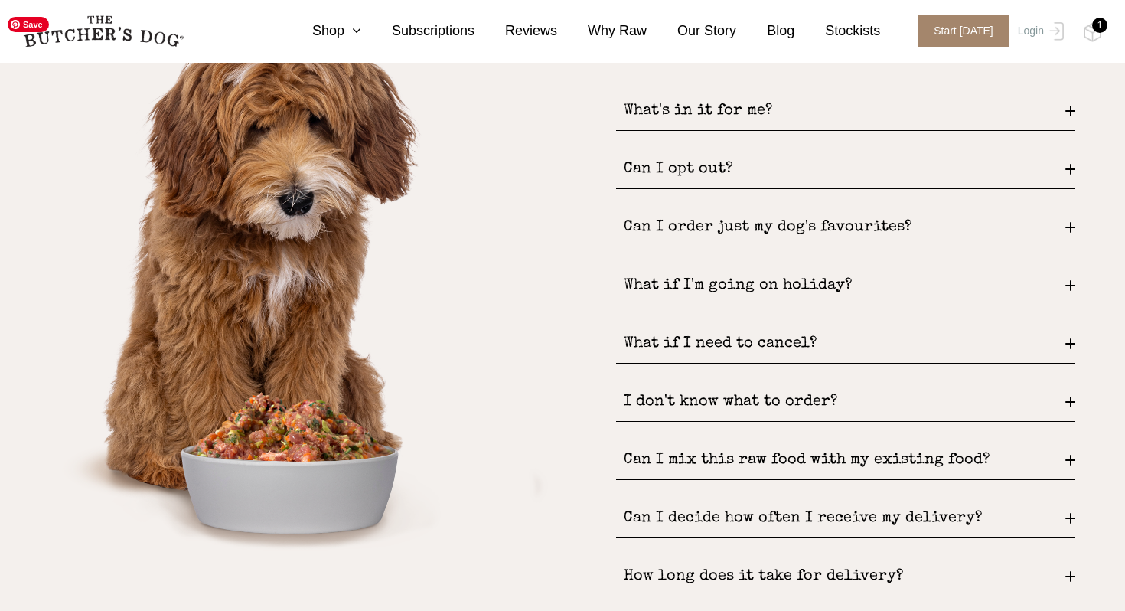
scroll to position [1972, 0]
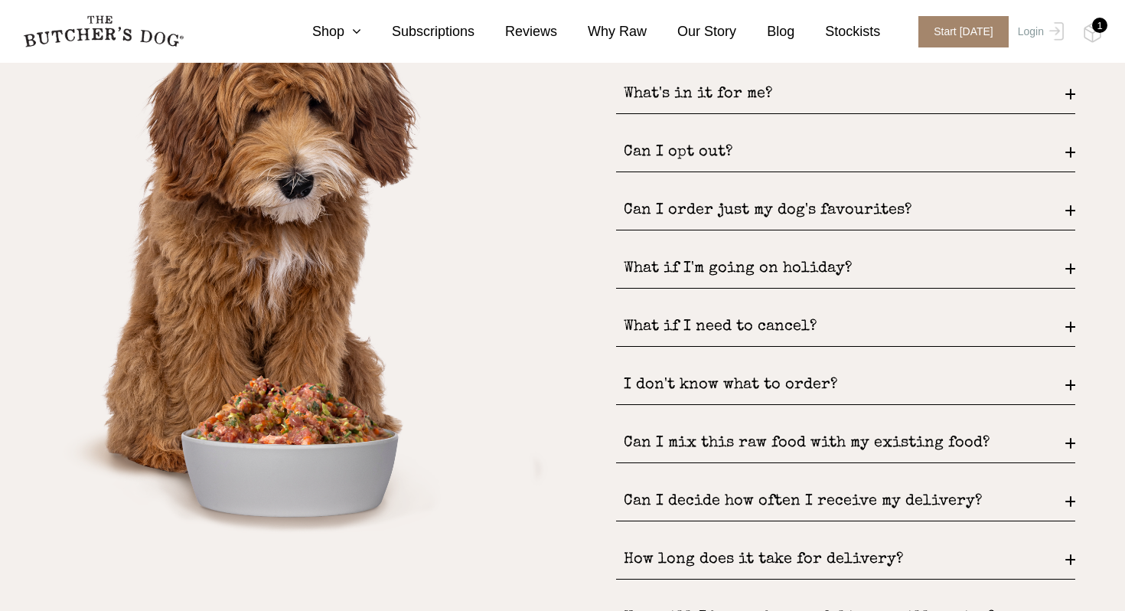
click at [705, 216] on div "Can I order just my dog's favourites?" at bounding box center [845, 210] width 459 height 39
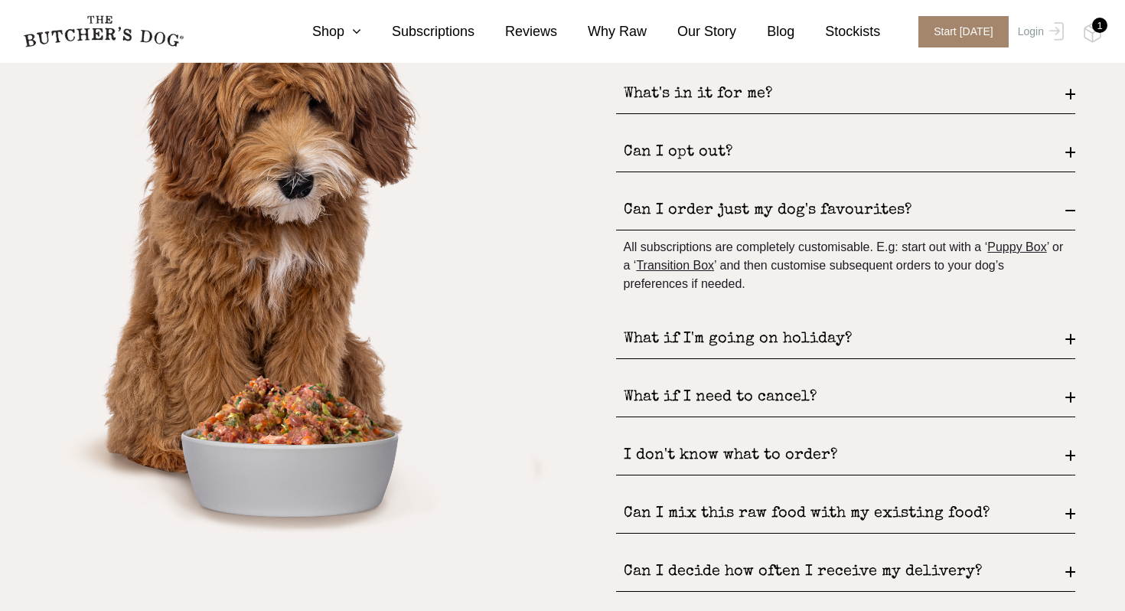
click at [705, 211] on div "Can I order just my dog's favourites?" at bounding box center [845, 210] width 459 height 39
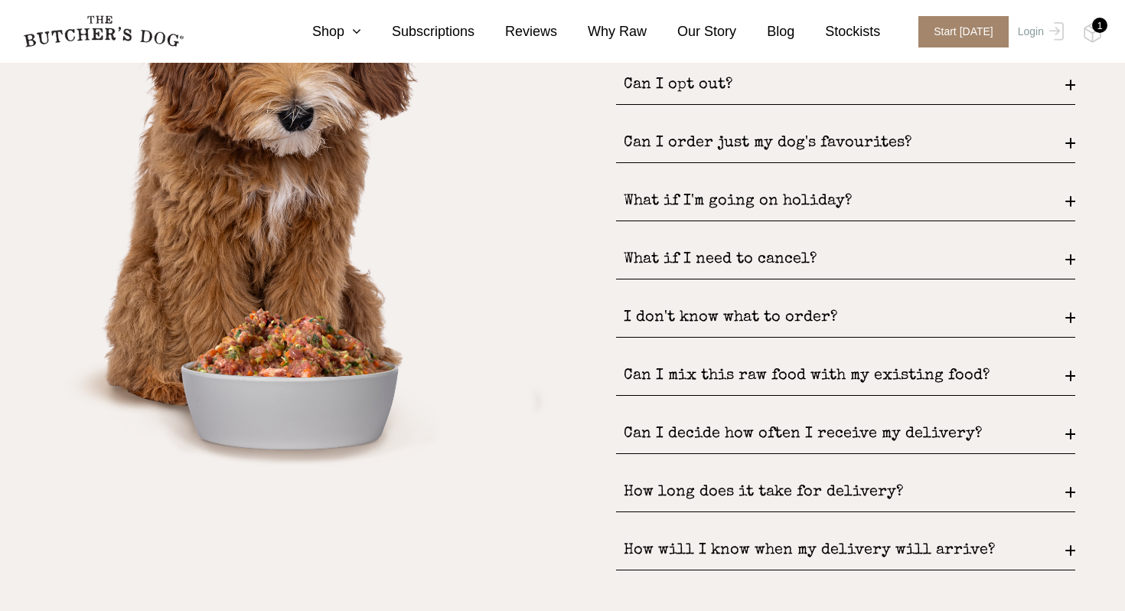
scroll to position [2060, 0]
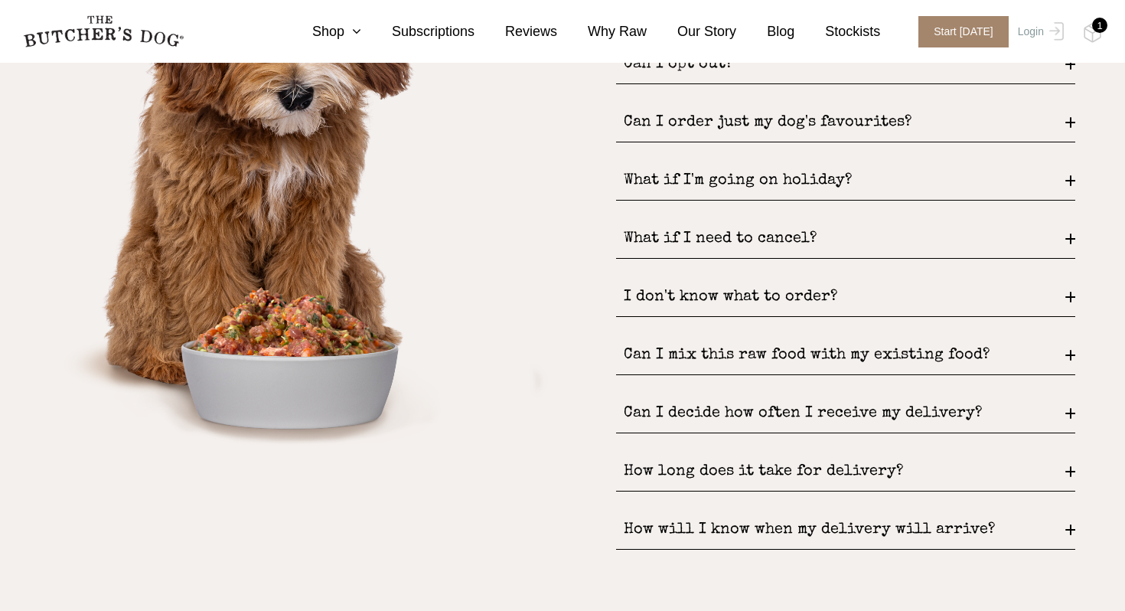
click at [706, 304] on div "I don't know what to order?" at bounding box center [845, 297] width 459 height 39
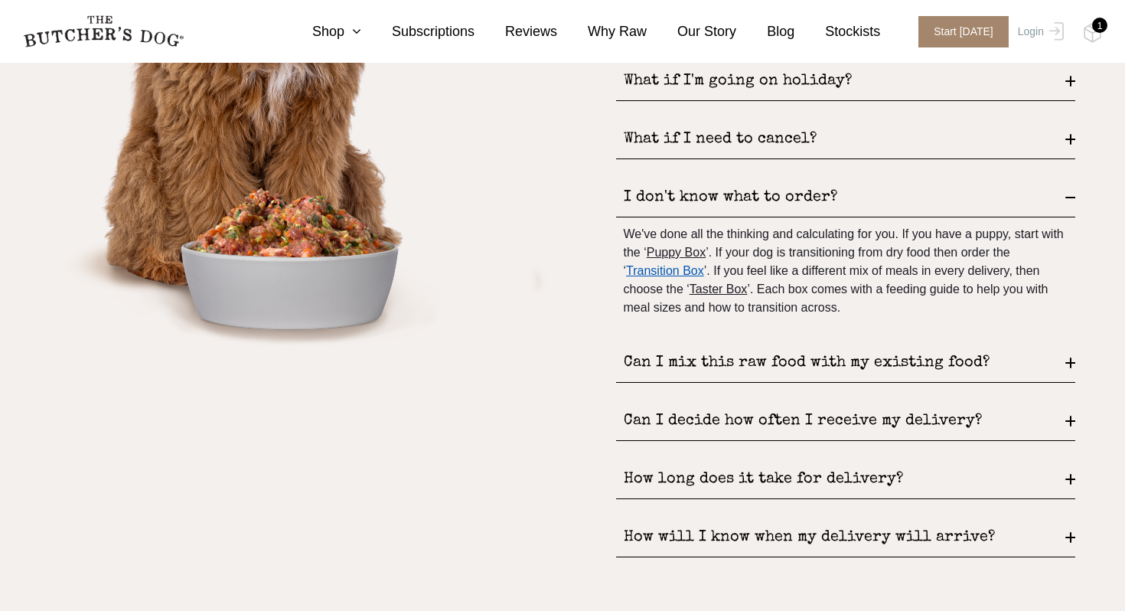
scroll to position [2178, 0]
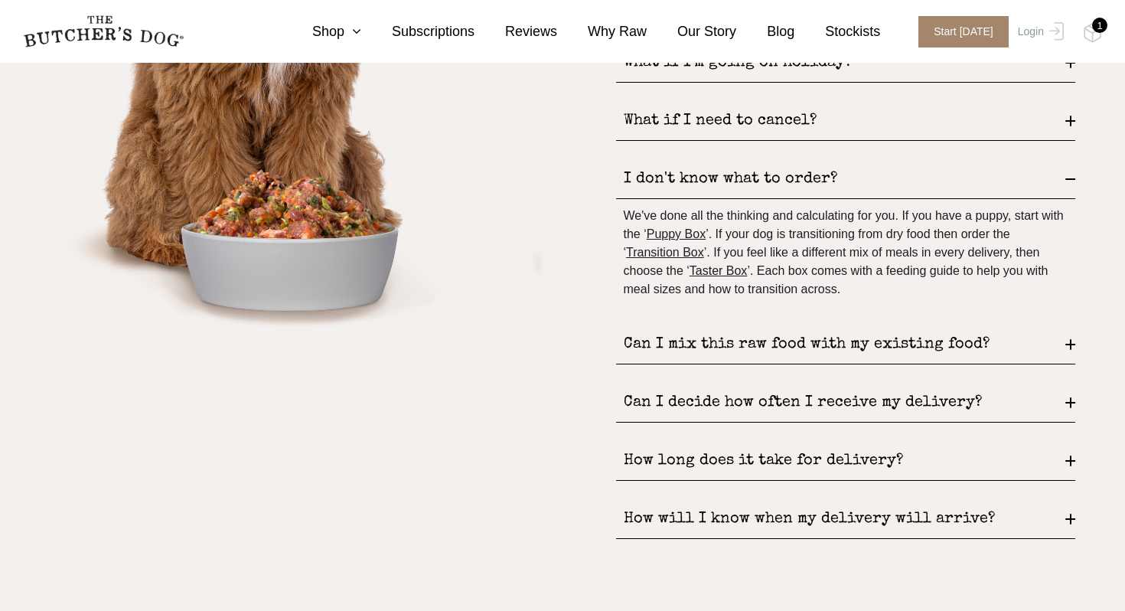
click at [686, 344] on div "Can I mix this raw food with my existing food?" at bounding box center [845, 344] width 459 height 39
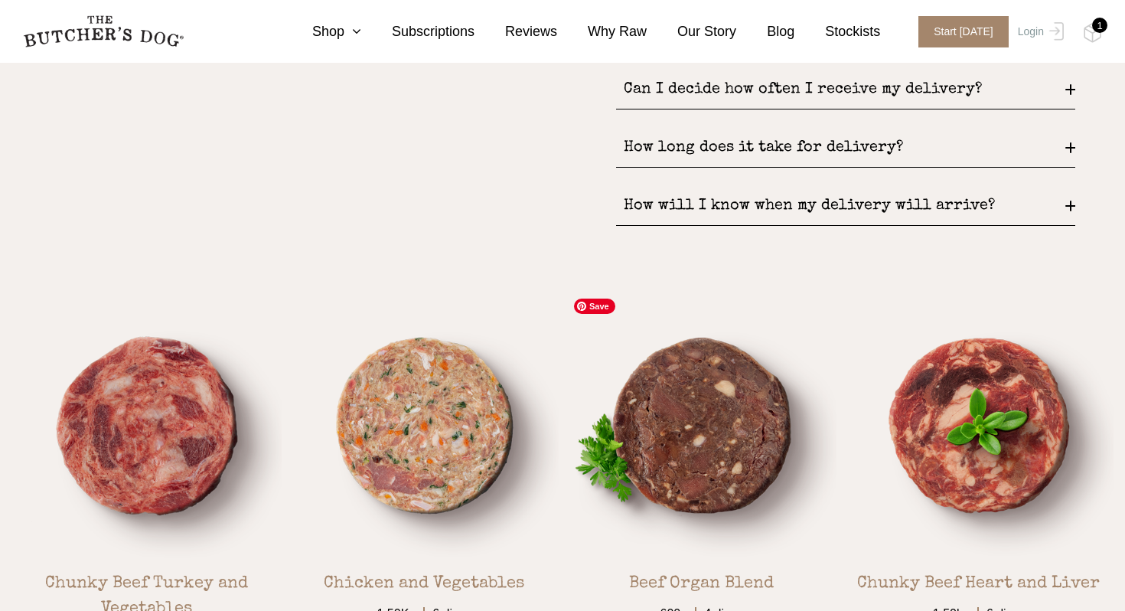
scroll to position [2443, 0]
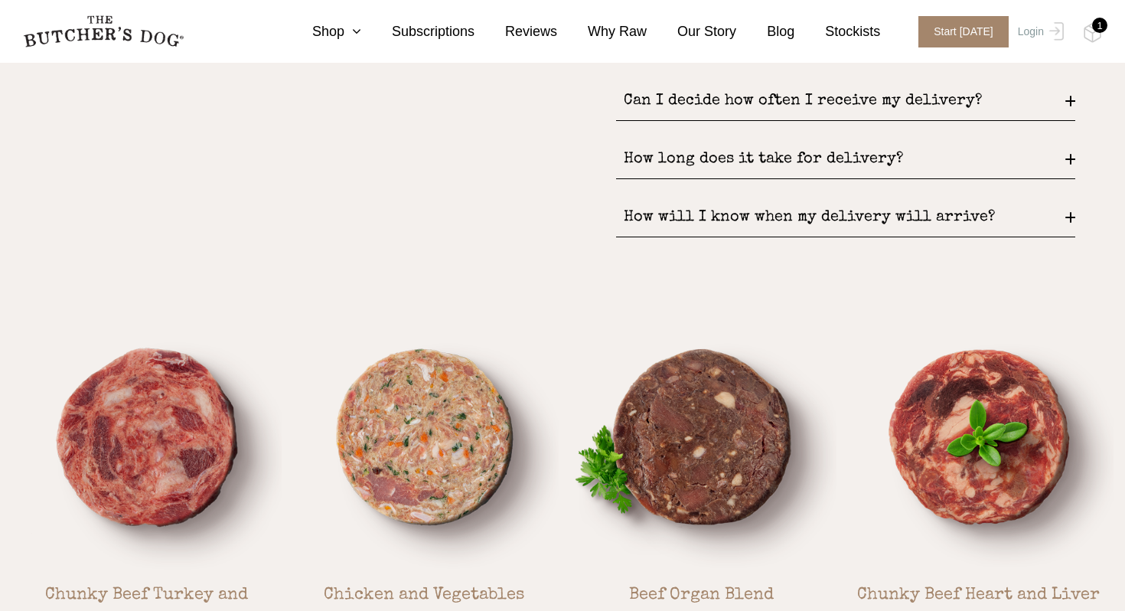
click at [696, 164] on div "How long does it take for delivery?" at bounding box center [845, 159] width 459 height 39
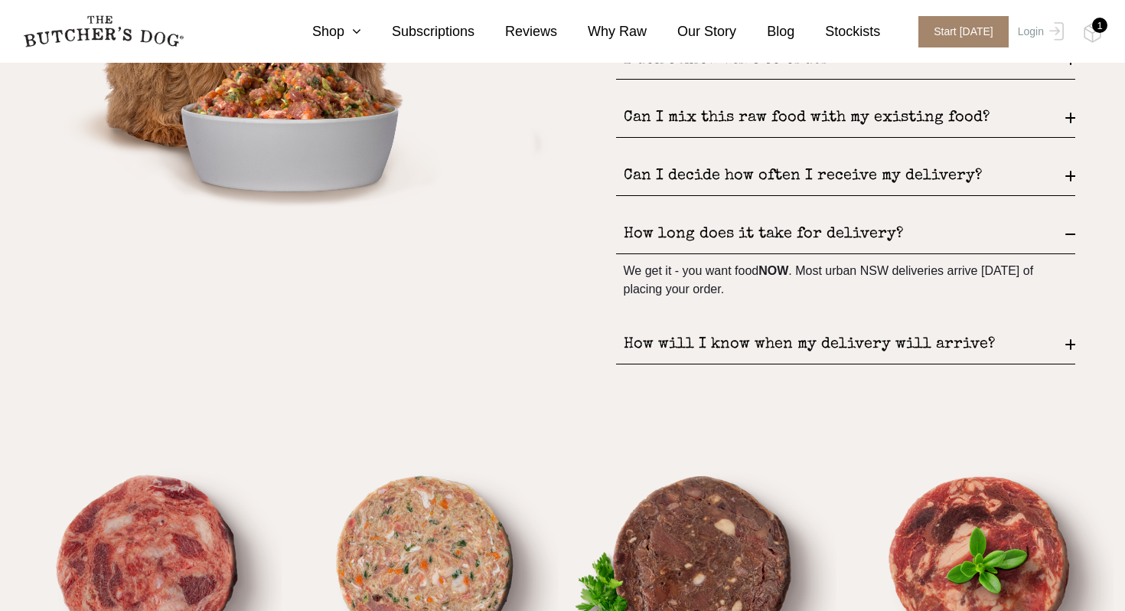
scroll to position [2294, 0]
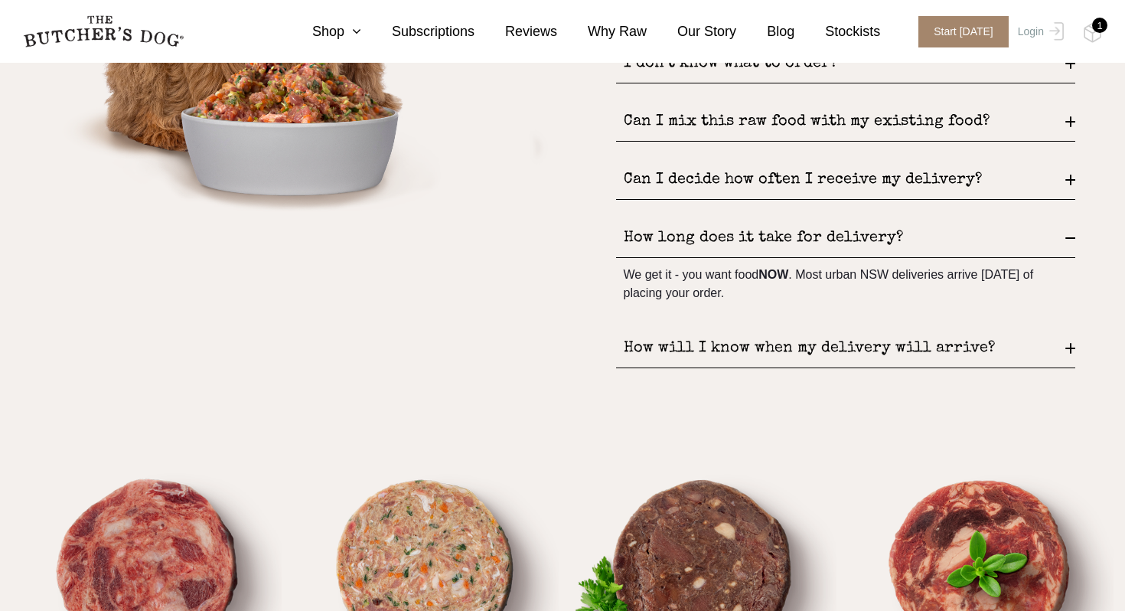
click at [699, 174] on div "Can I decide how often I receive my delivery?" at bounding box center [845, 180] width 459 height 39
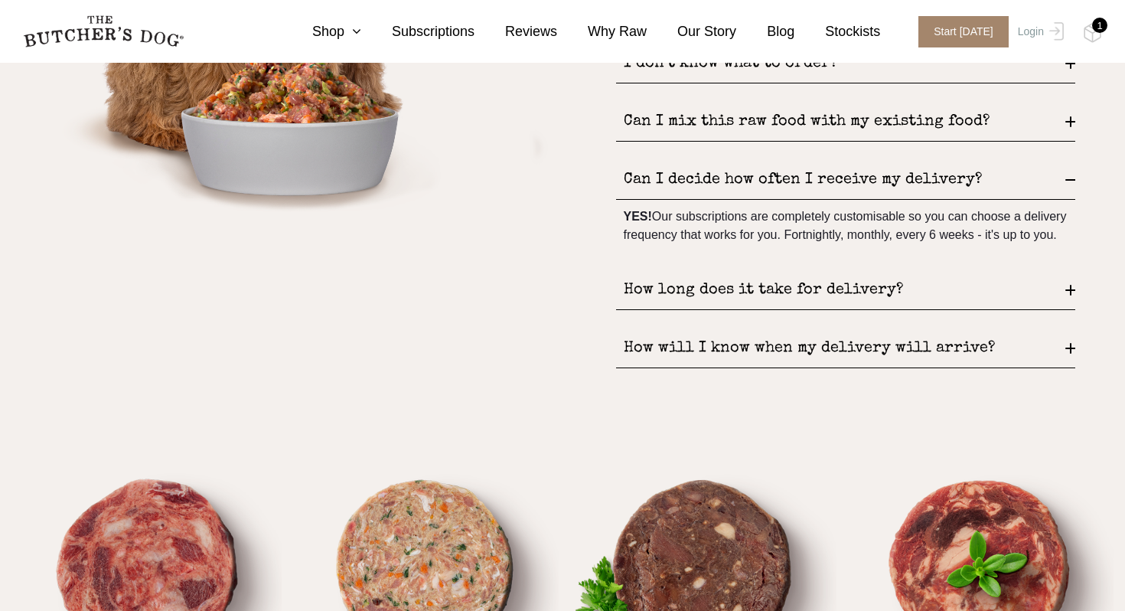
click at [707, 130] on div "Can I mix this raw food with my existing food?" at bounding box center [845, 122] width 459 height 39
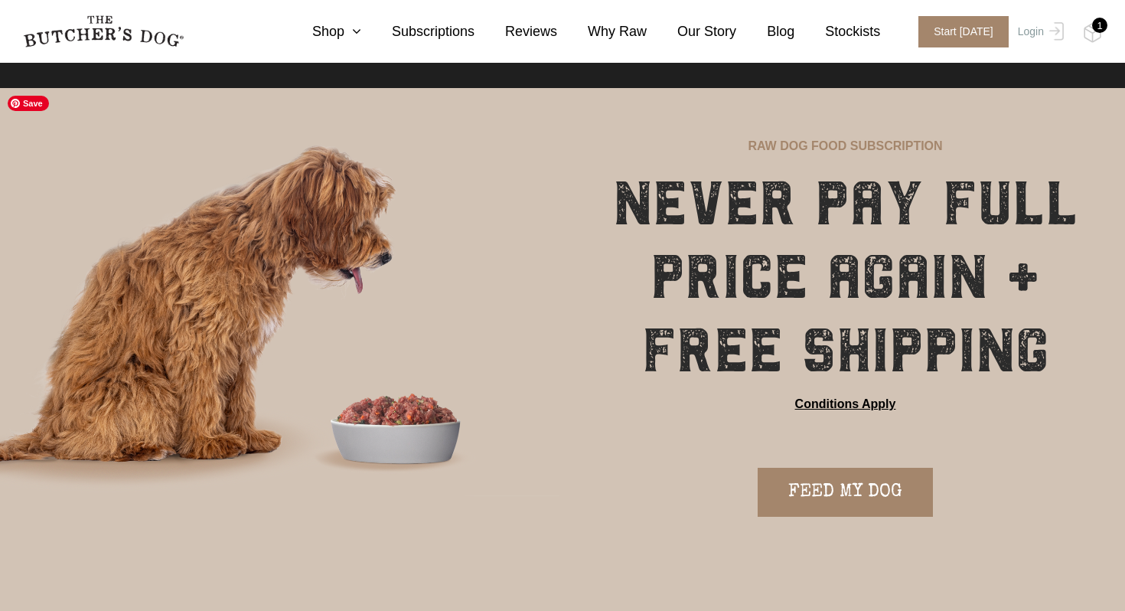
scroll to position [0, 0]
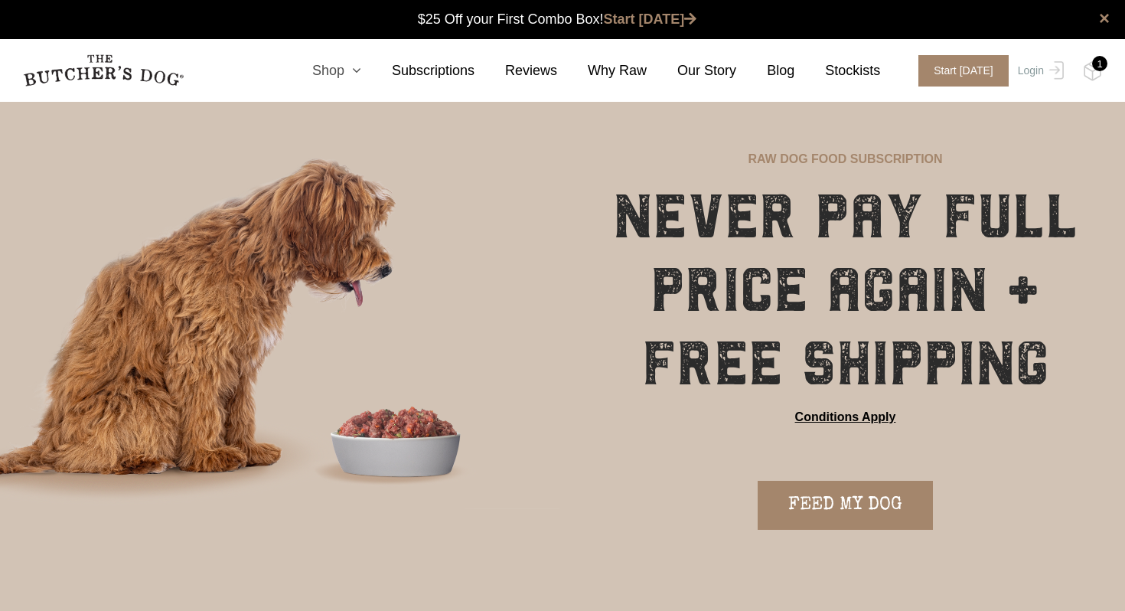
click at [344, 67] on link "Shop" at bounding box center [322, 70] width 80 height 21
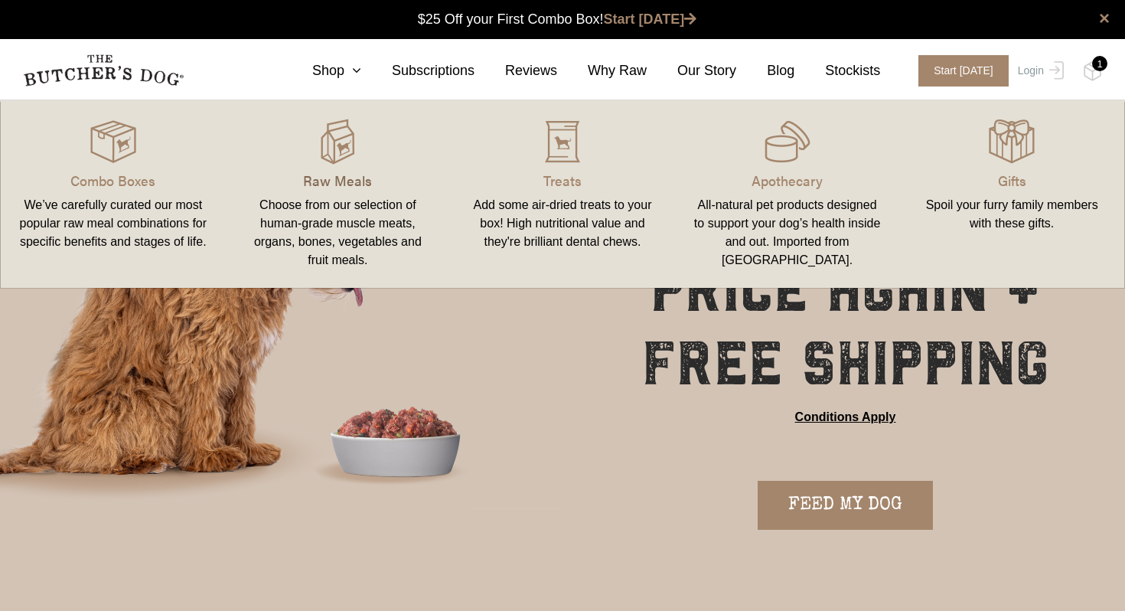
click at [337, 180] on p "Raw Meals" at bounding box center [338, 180] width 188 height 21
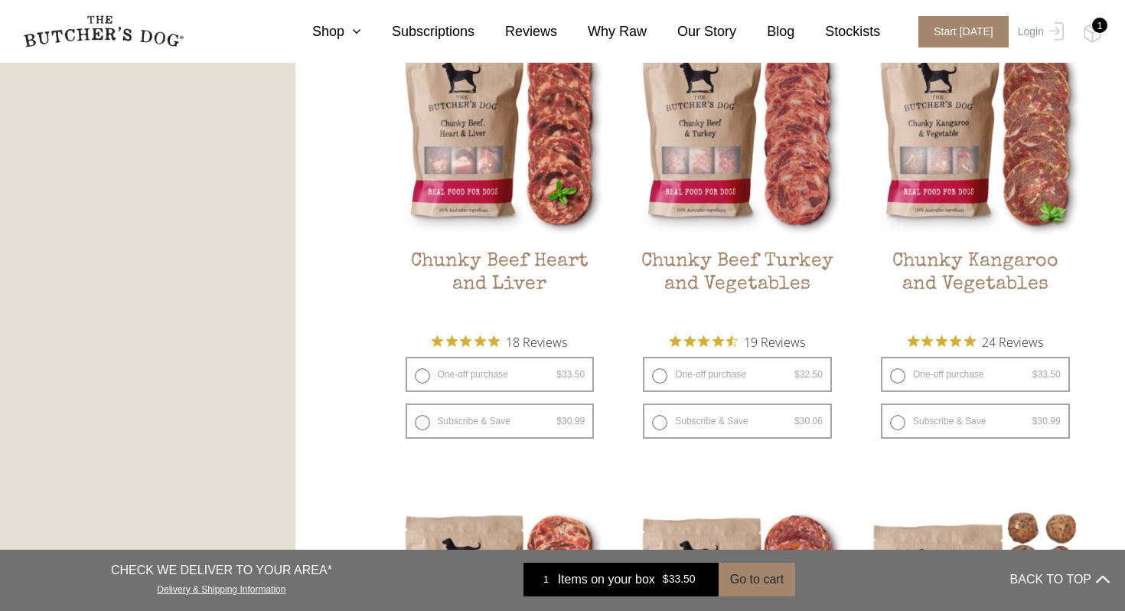
scroll to position [911, 0]
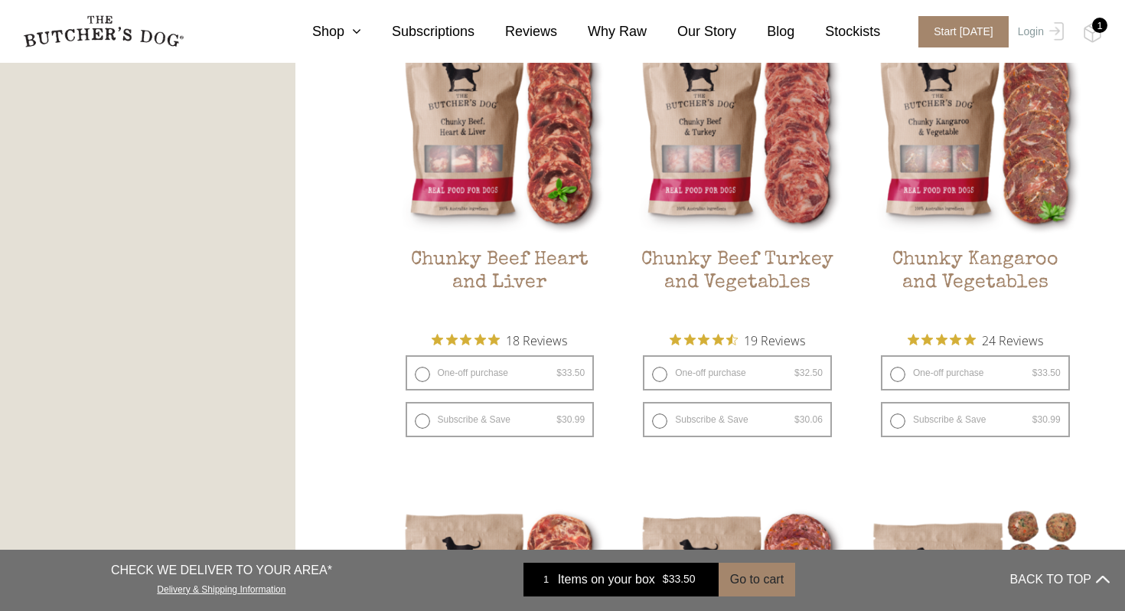
click at [981, 254] on h2 "Chunky Kangaroo and Vegetables" at bounding box center [975, 285] width 212 height 72
